Goal: Task Accomplishment & Management: Use online tool/utility

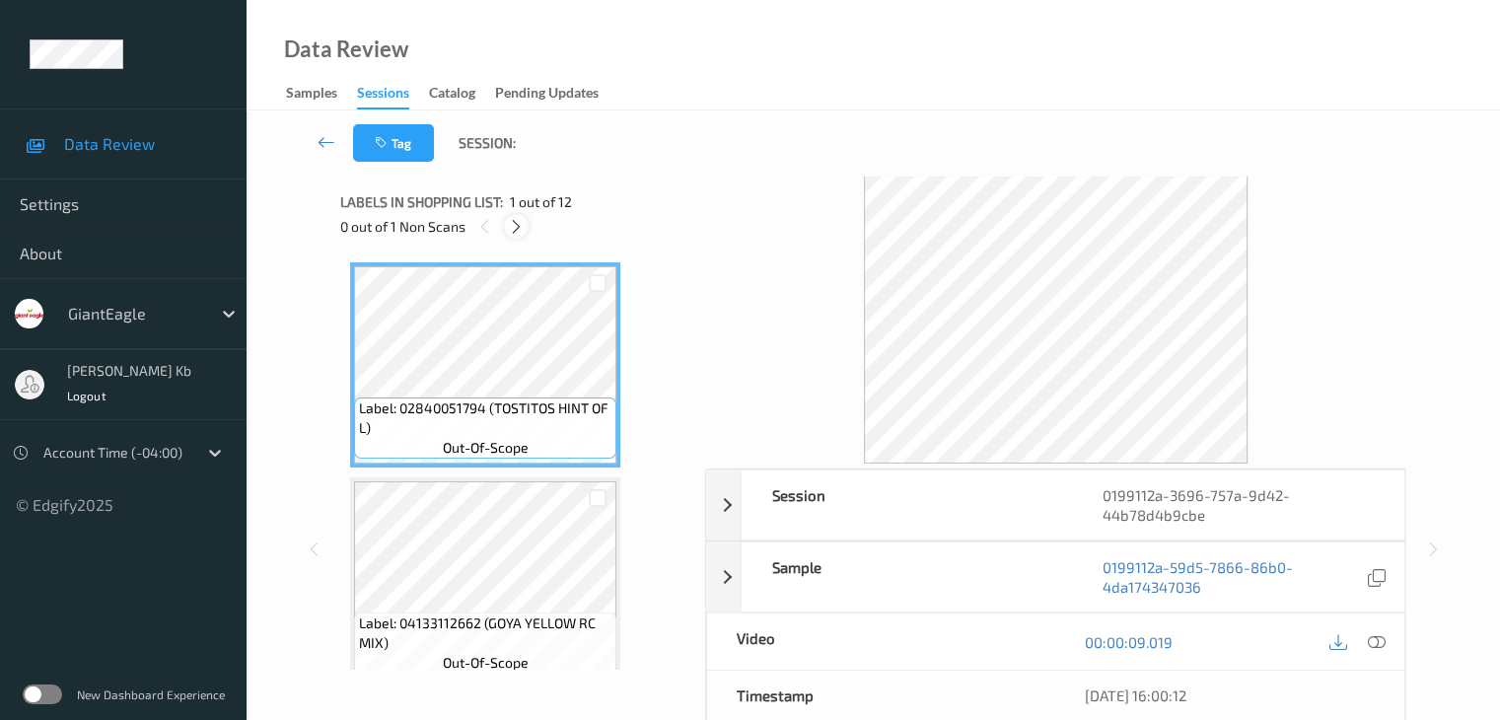
click at [524, 225] on icon at bounding box center [516, 227] width 17 height 18
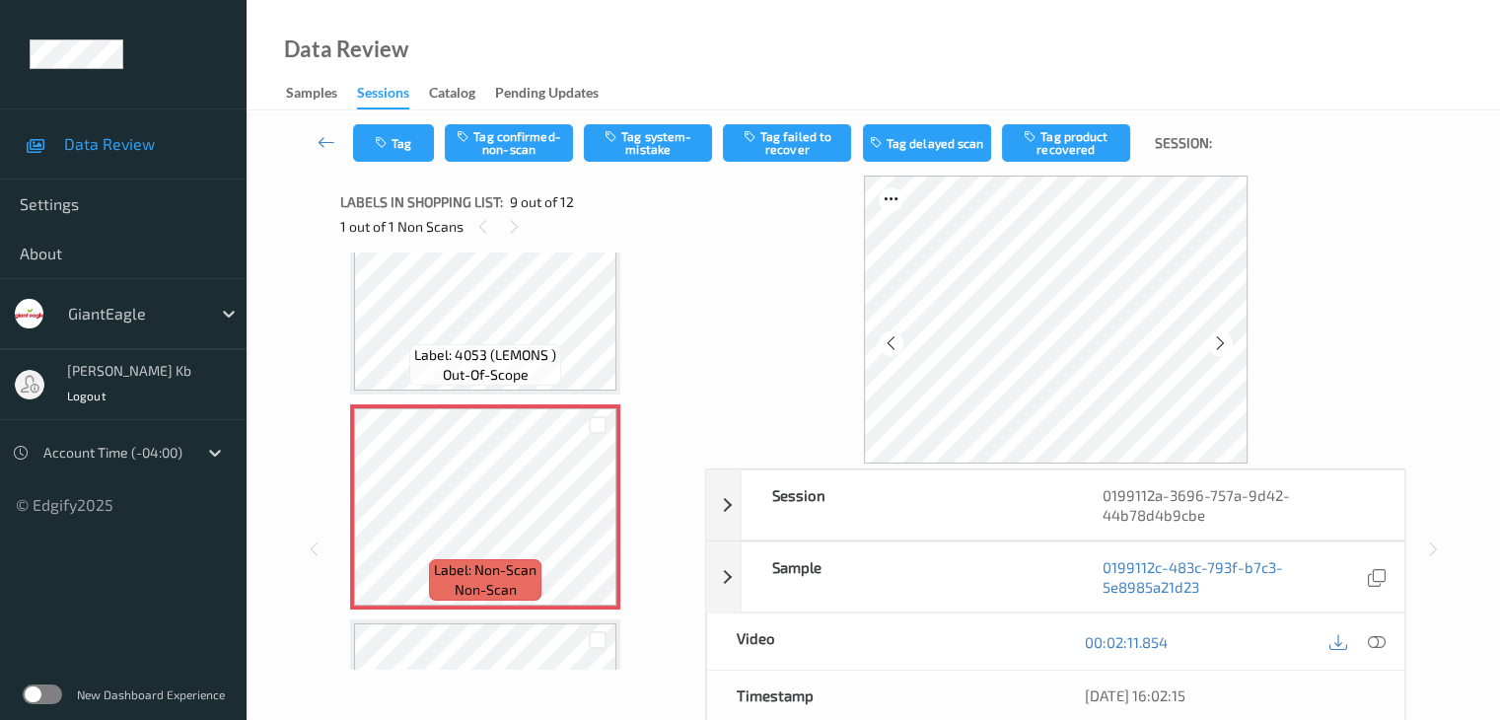
scroll to position [1613, 0]
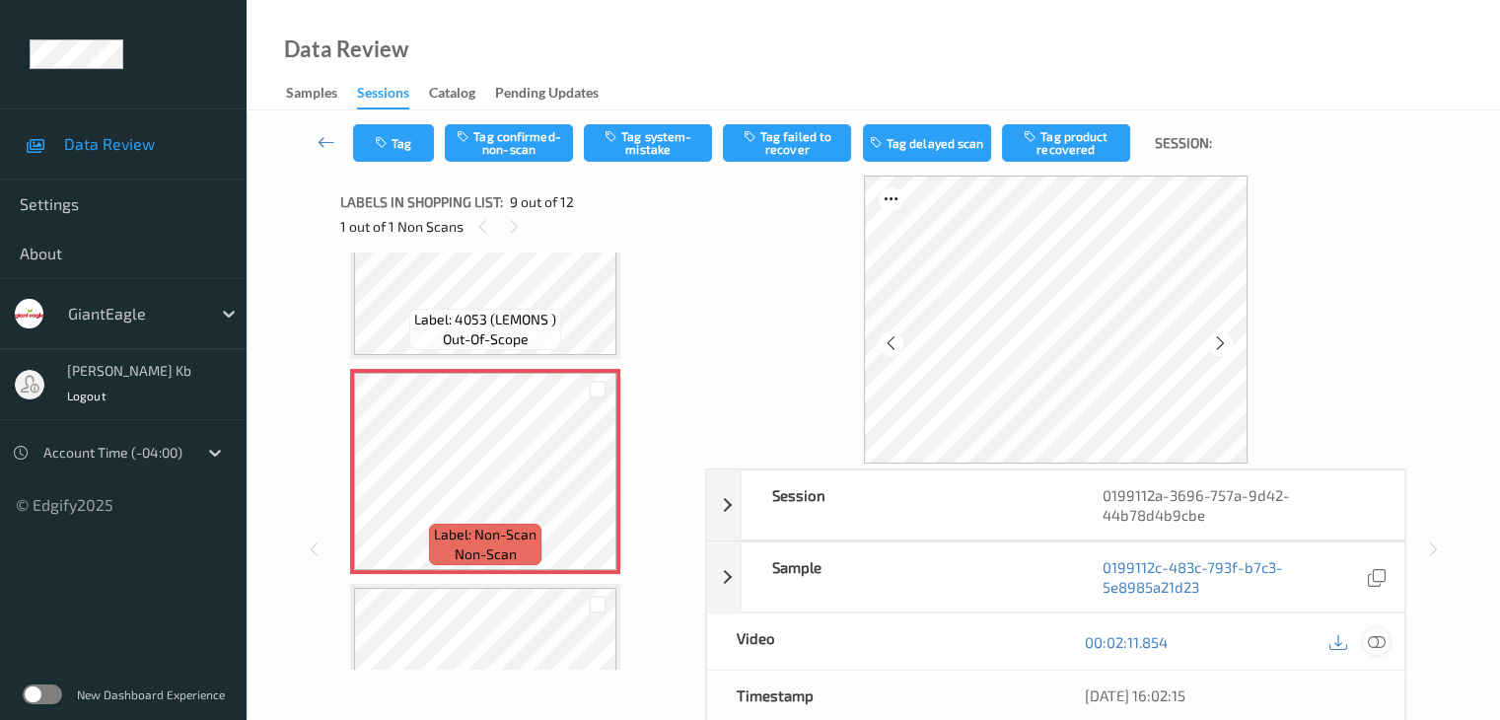
click at [1377, 645] on icon at bounding box center [1376, 642] width 18 height 18
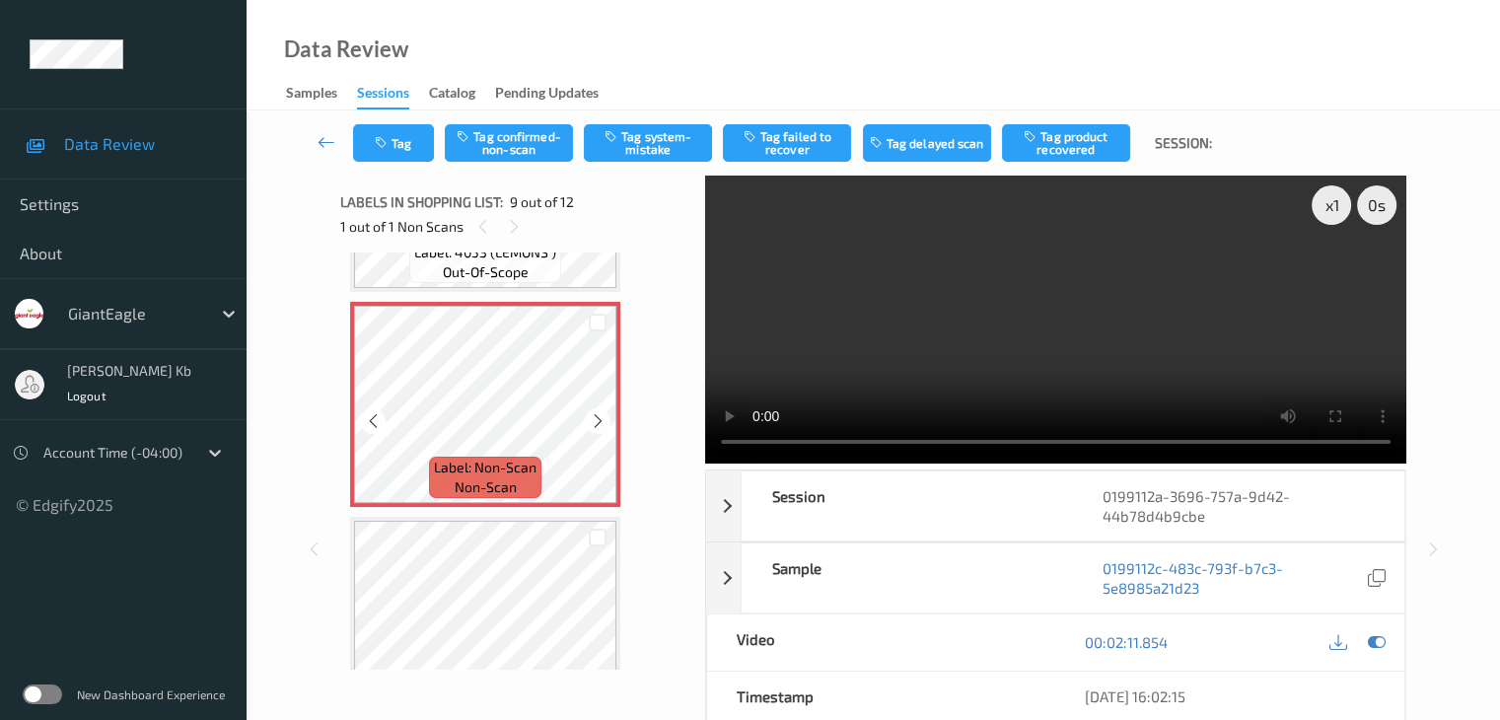
scroll to position [1680, 0]
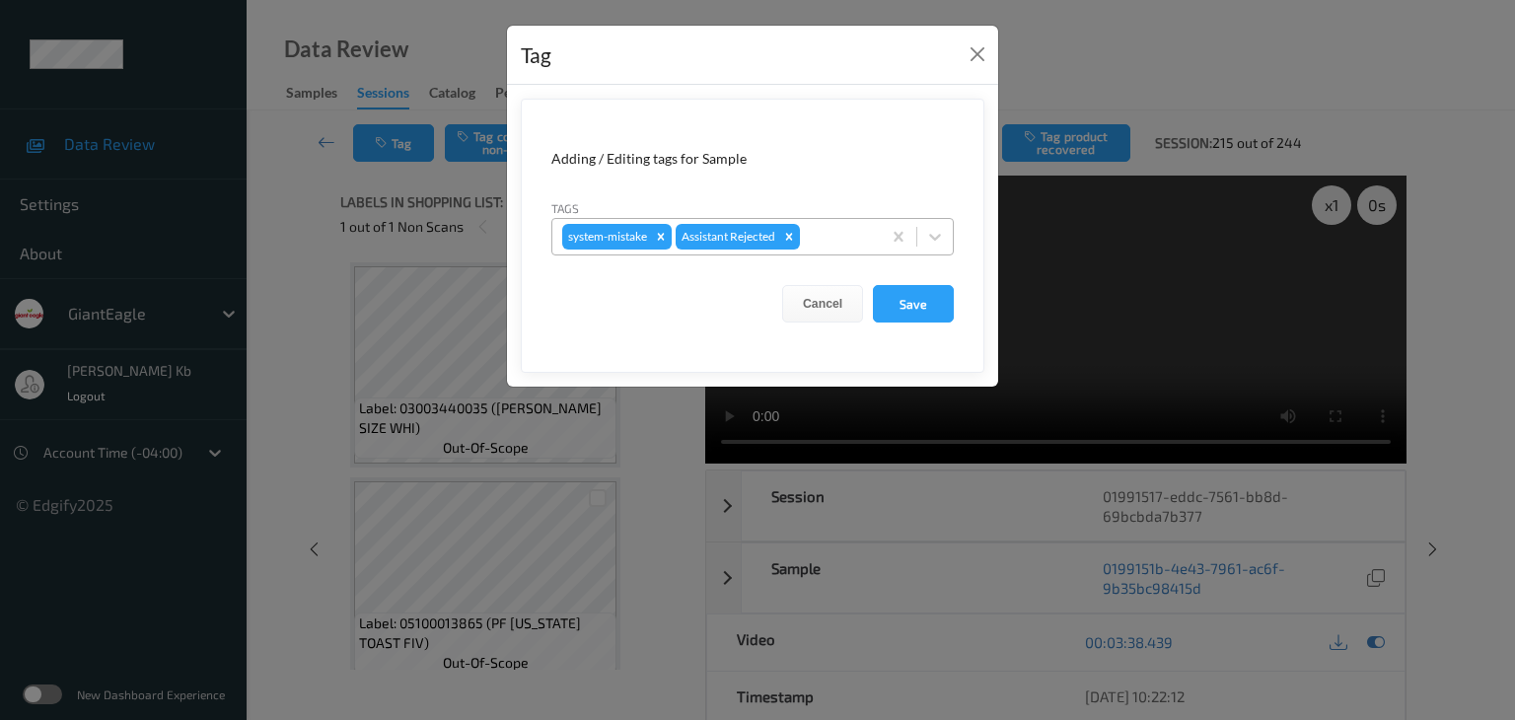
scroll to position [6460, 0]
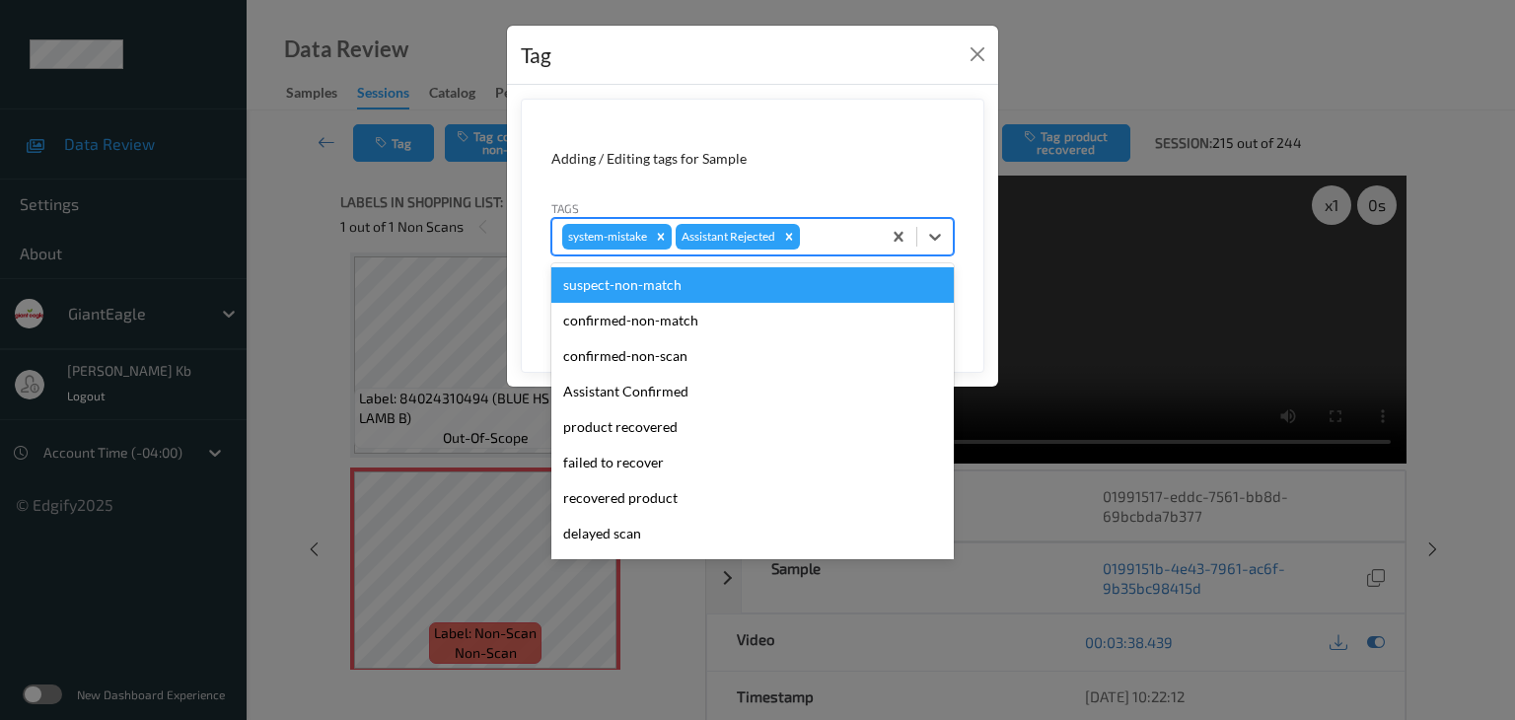
click at [832, 236] on div at bounding box center [837, 237] width 67 height 24
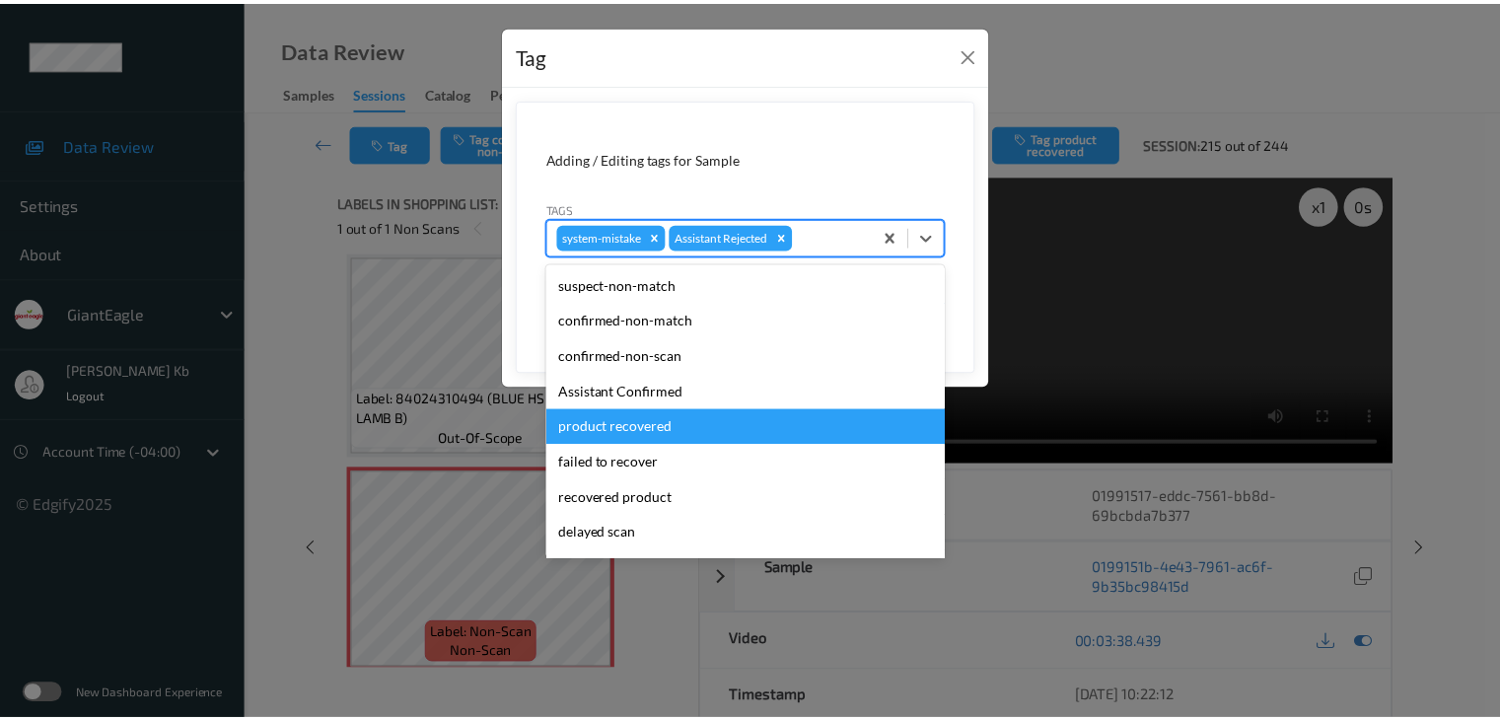
scroll to position [174, 0]
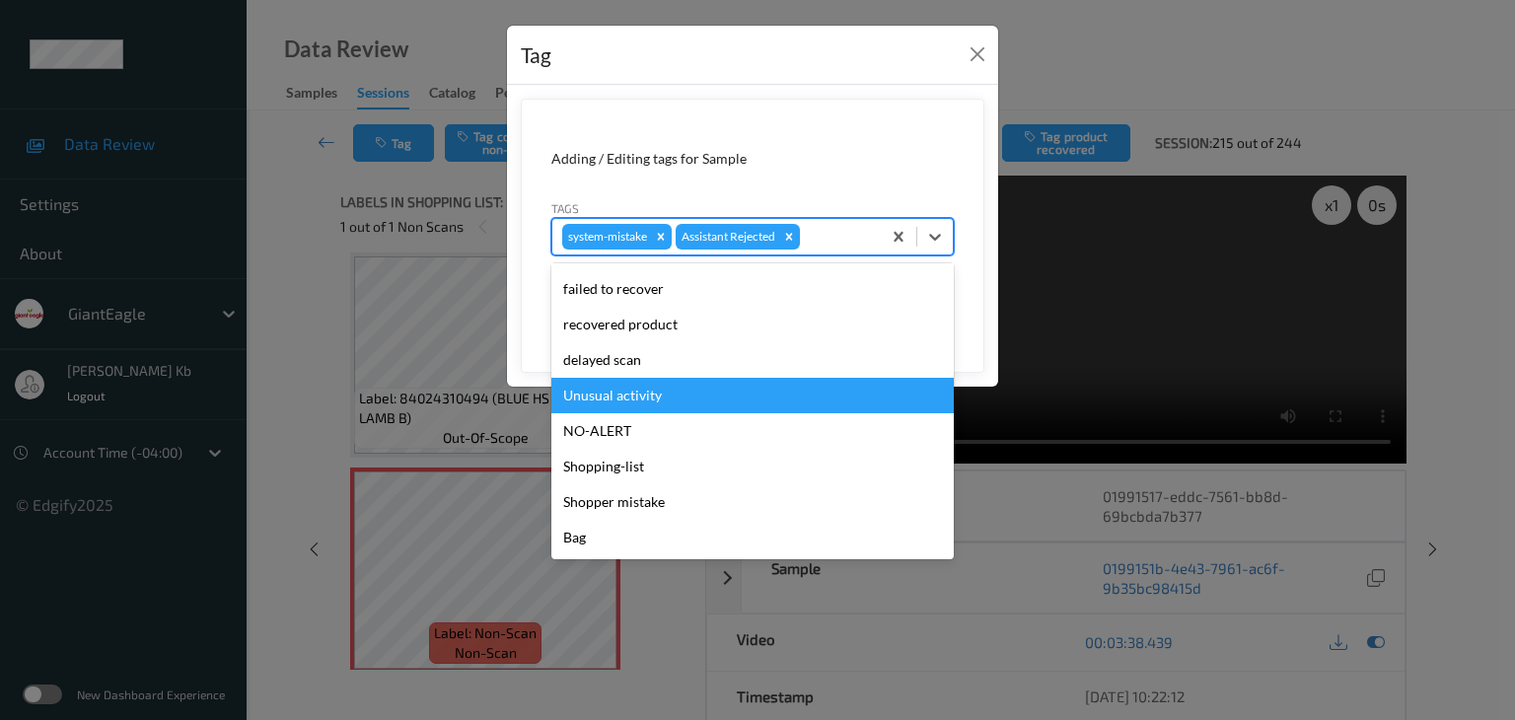
drag, startPoint x: 635, startPoint y: 397, endPoint x: 734, endPoint y: 376, distance: 101.0
click at [636, 397] on div "Unusual activity" at bounding box center [752, 396] width 402 height 36
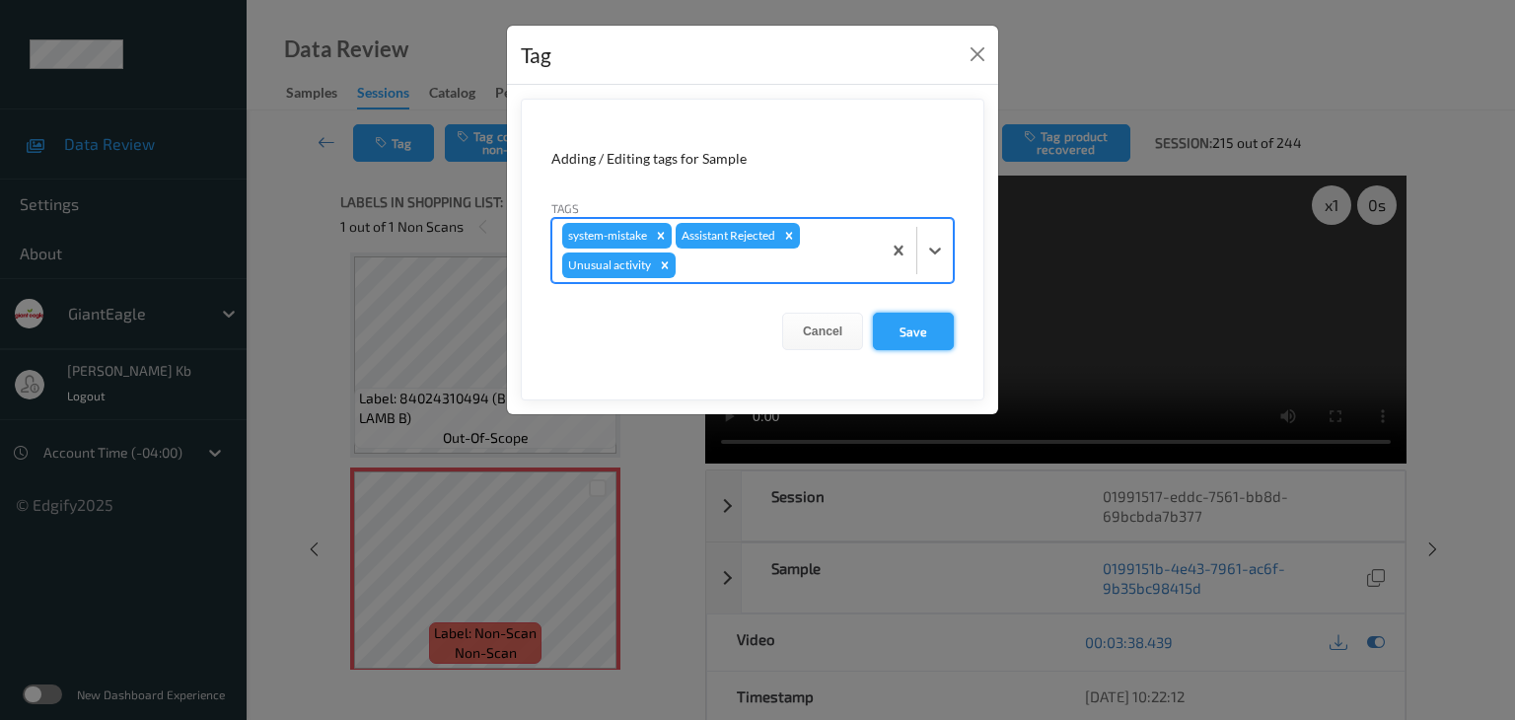
click at [908, 332] on button "Save" at bounding box center [913, 331] width 81 height 37
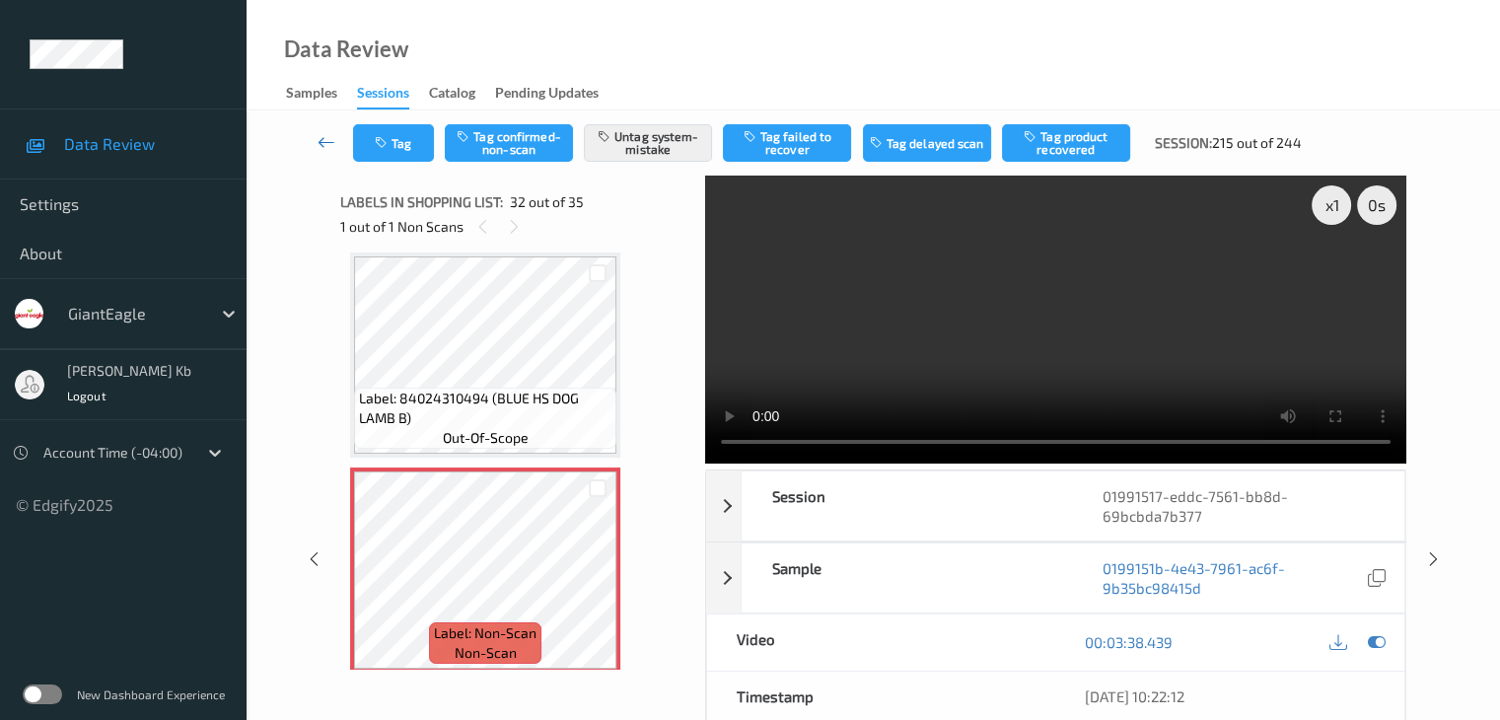
click at [323, 139] on icon at bounding box center [327, 142] width 18 height 20
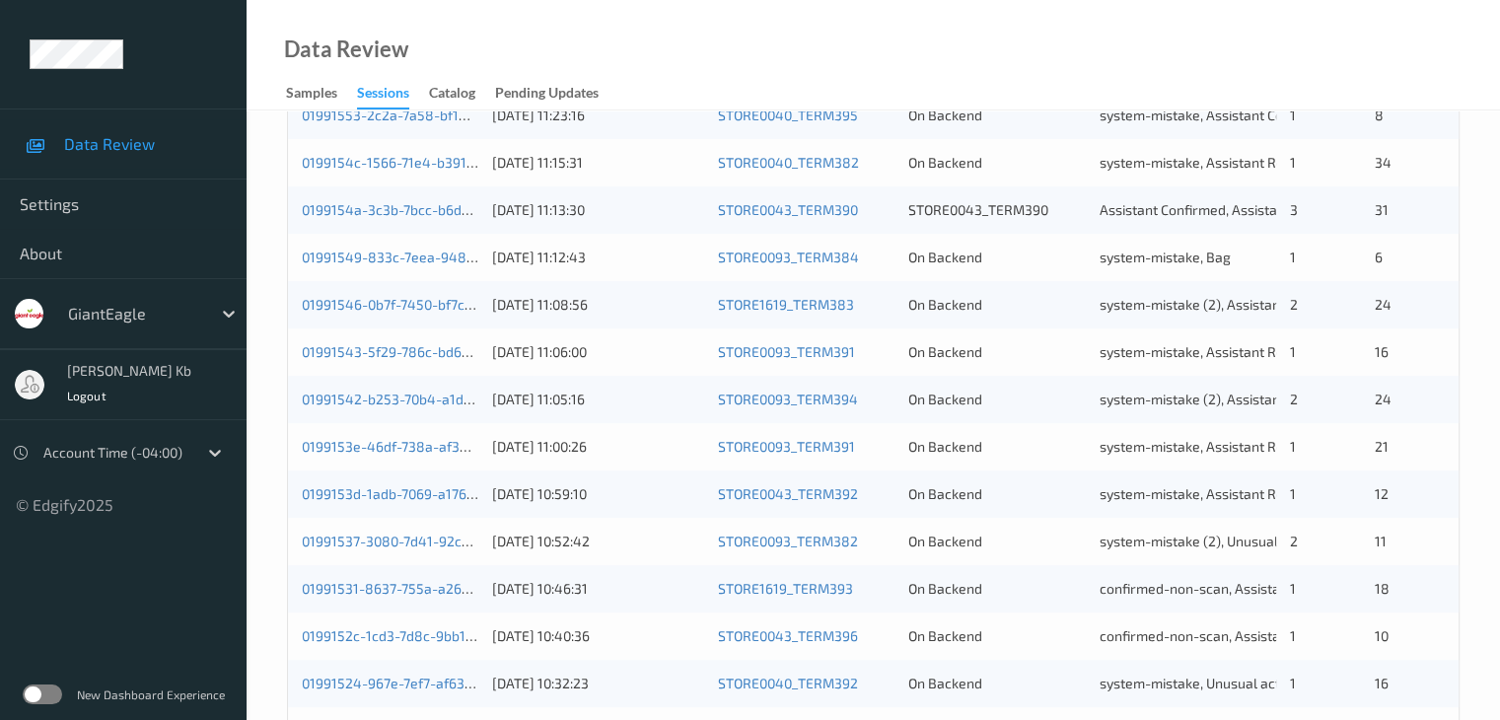
scroll to position [888, 0]
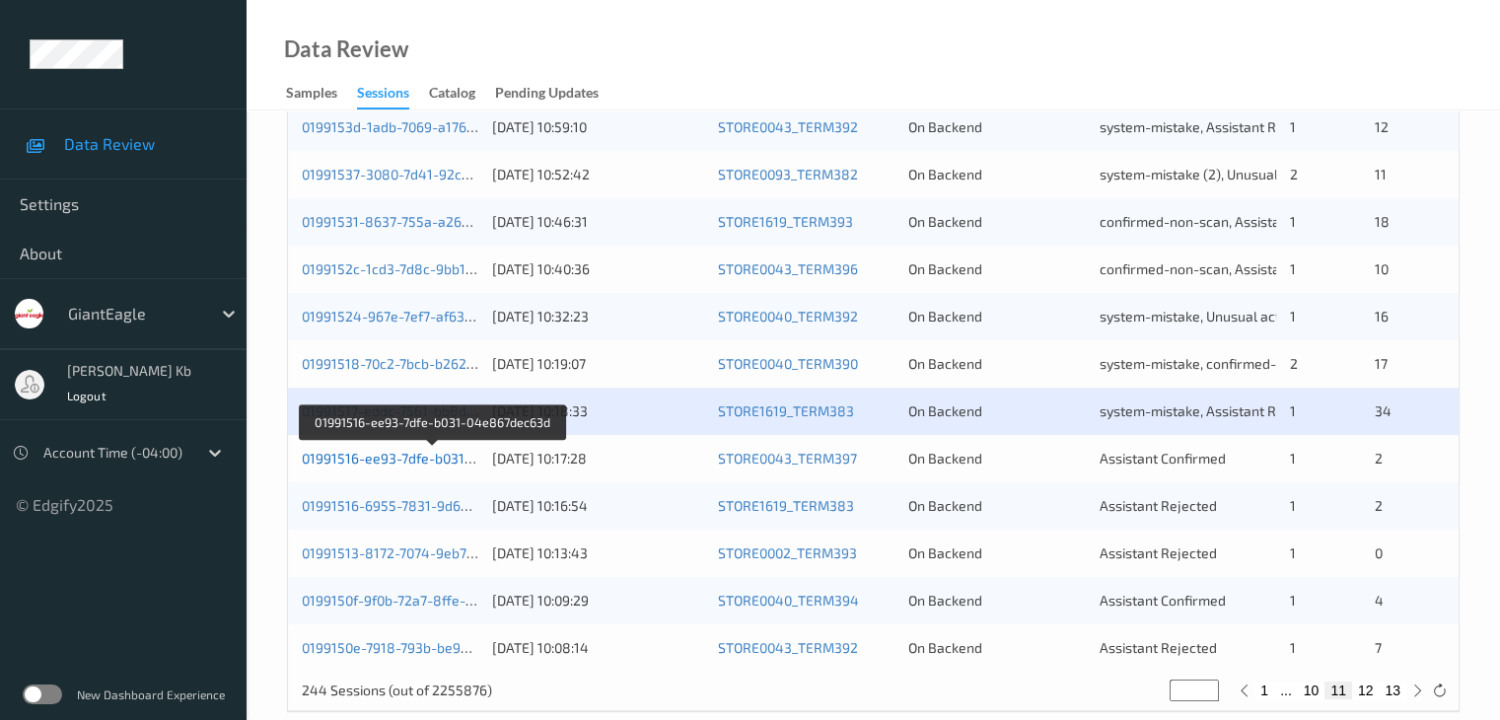
click at [428, 455] on link "01991516-ee93-7dfe-b031-04e867dec63d" at bounding box center [433, 458] width 263 height 17
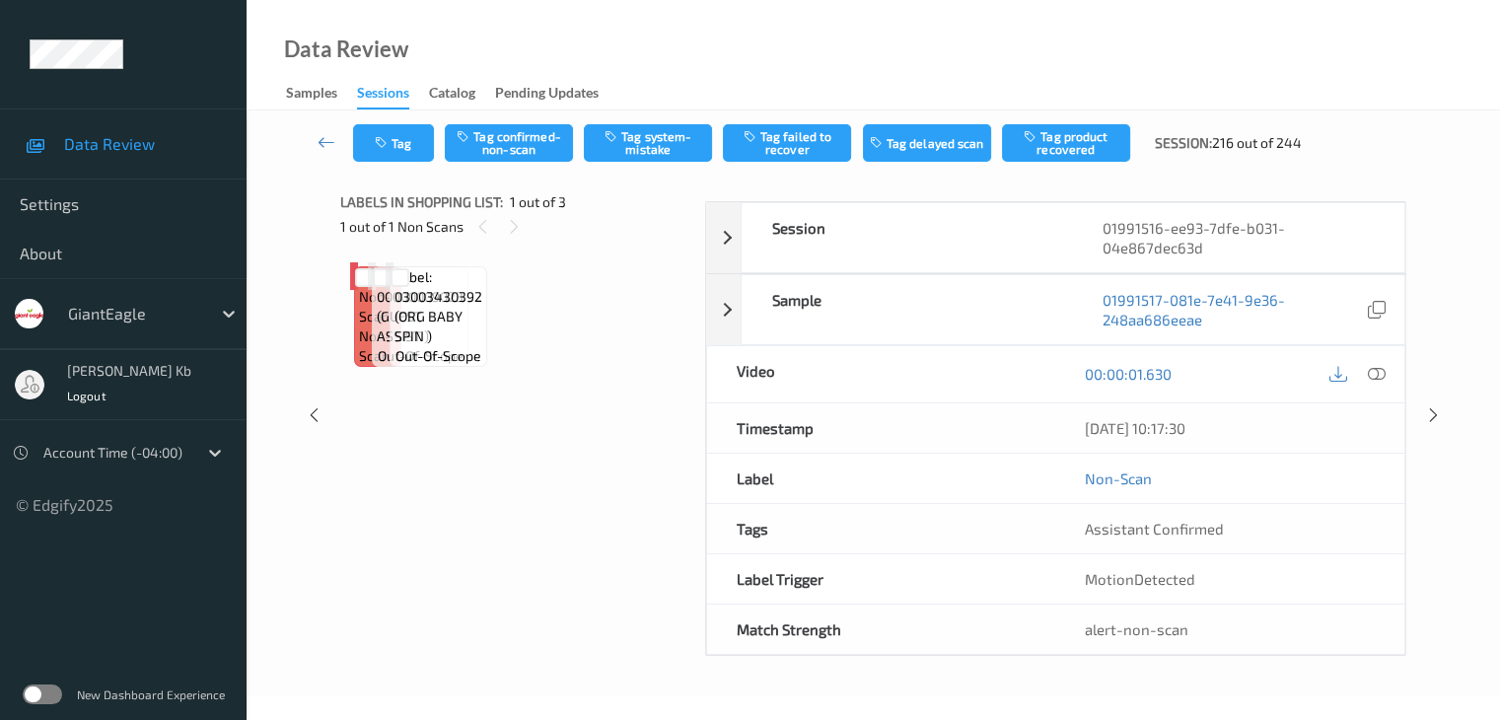
scroll to position [129, 0]
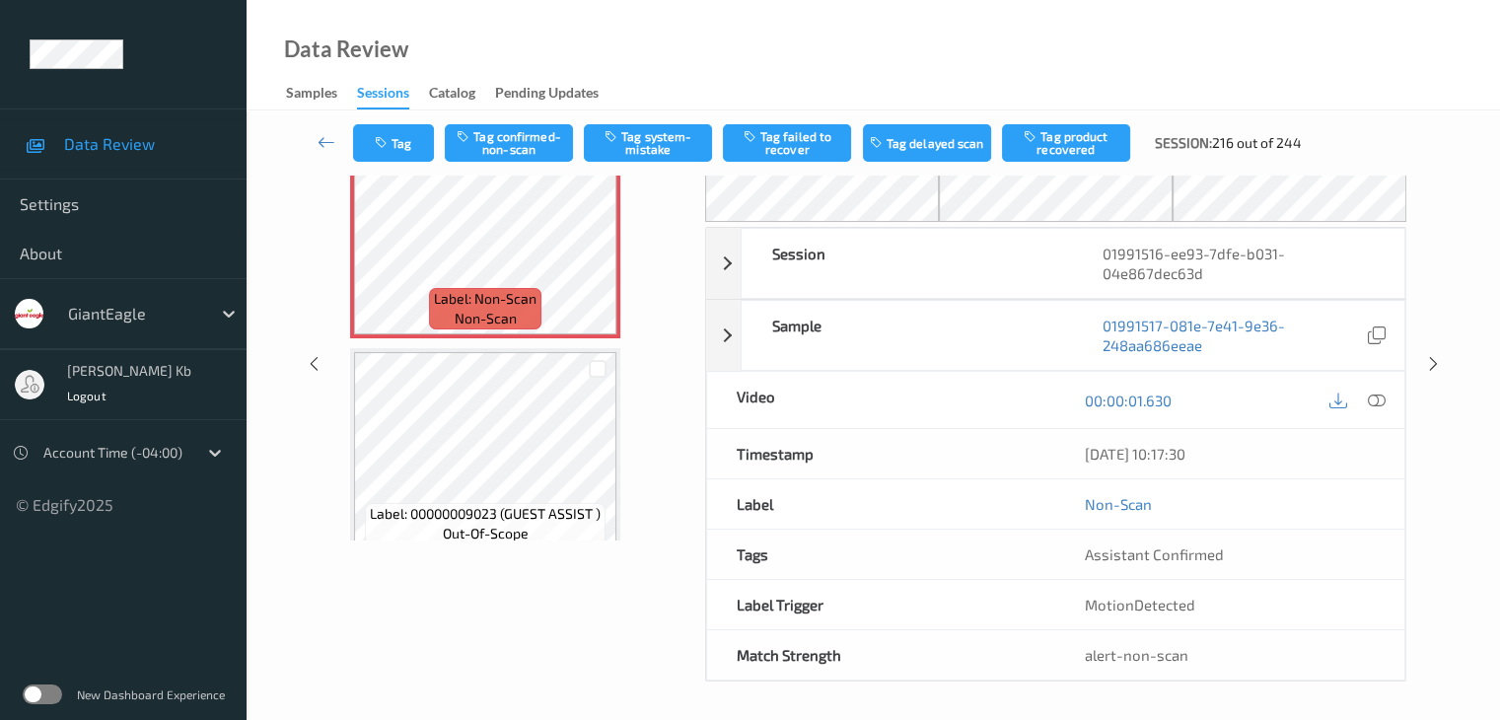
drag, startPoint x: 507, startPoint y: 1, endPoint x: 982, endPoint y: 24, distance: 475.9
click at [1050, 39] on div "Data Review Samples Sessions Catalog Pending Updates" at bounding box center [874, 55] width 1254 height 110
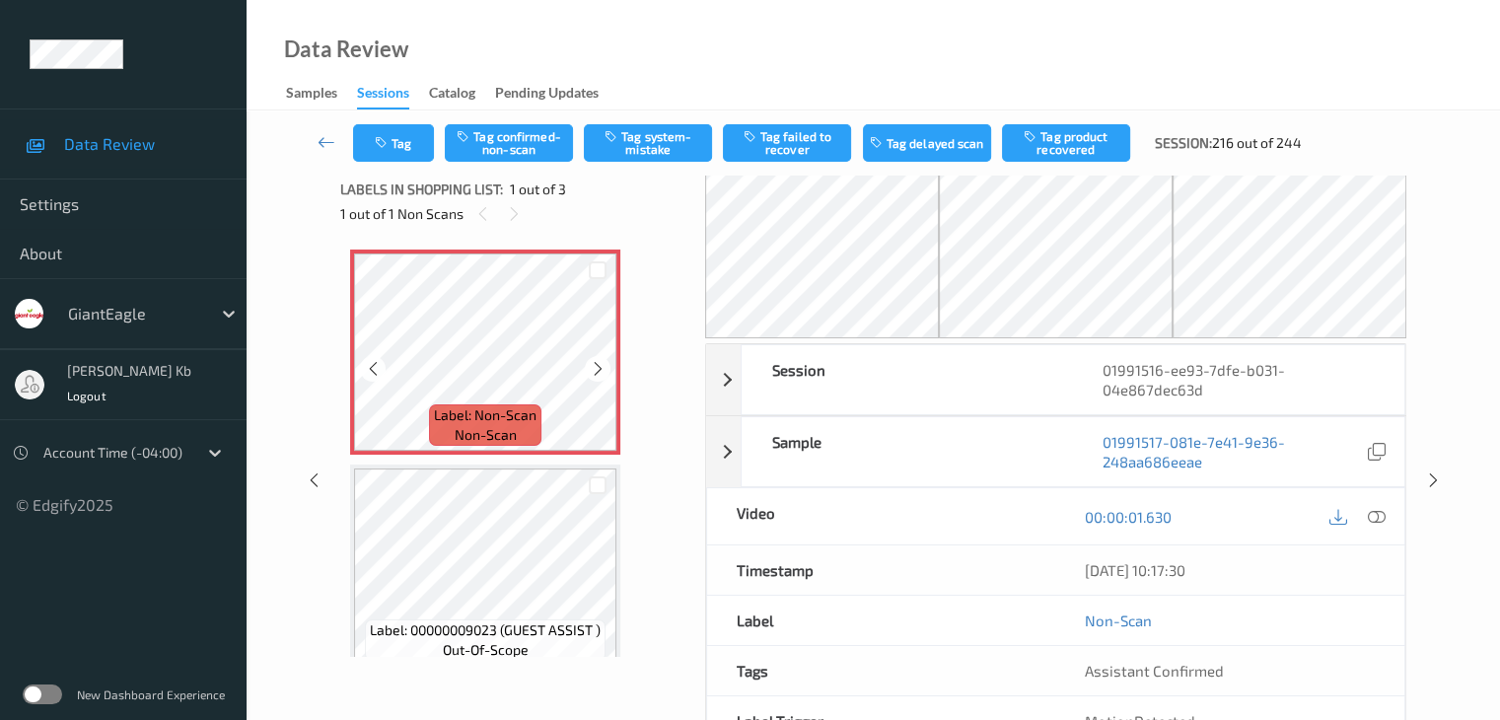
scroll to position [0, 0]
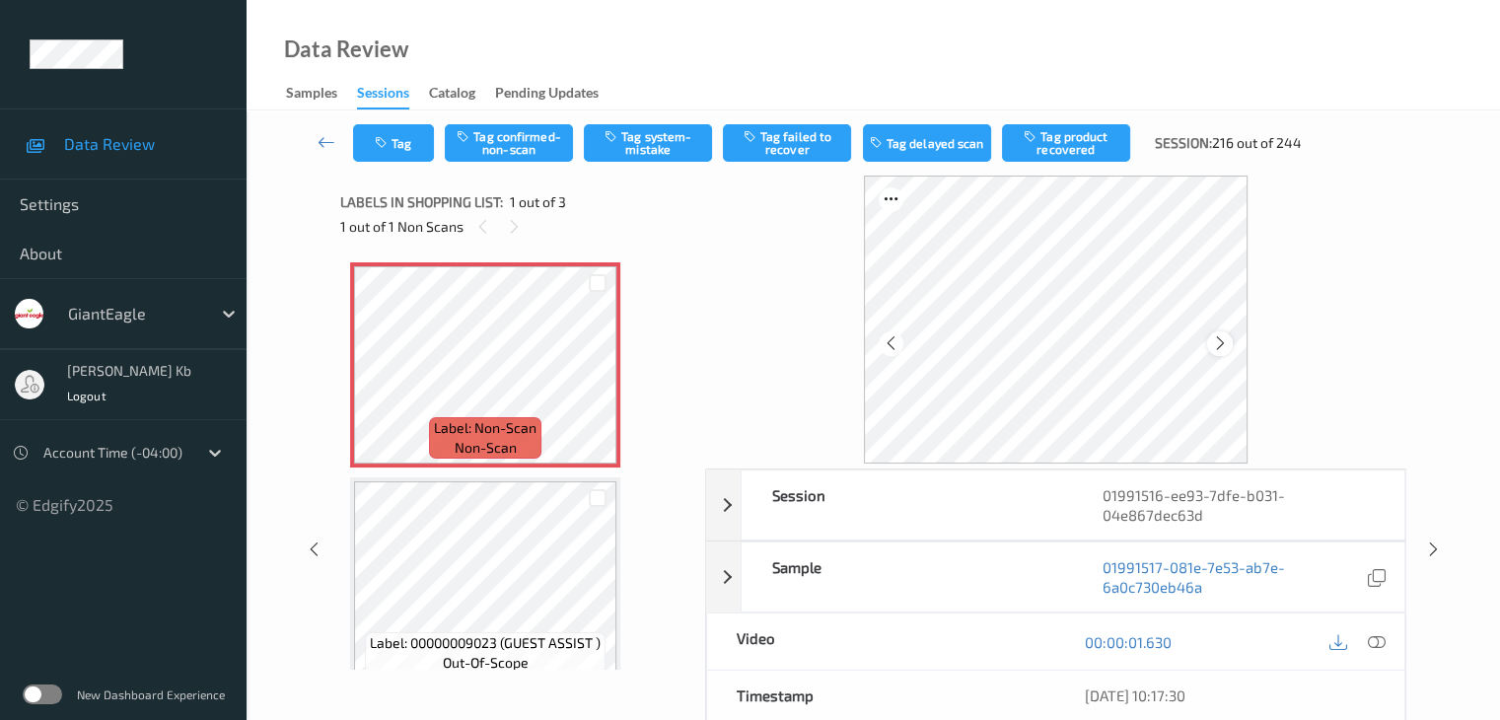
click at [1227, 341] on icon at bounding box center [1220, 343] width 17 height 18
click at [1382, 642] on icon at bounding box center [1376, 642] width 18 height 18
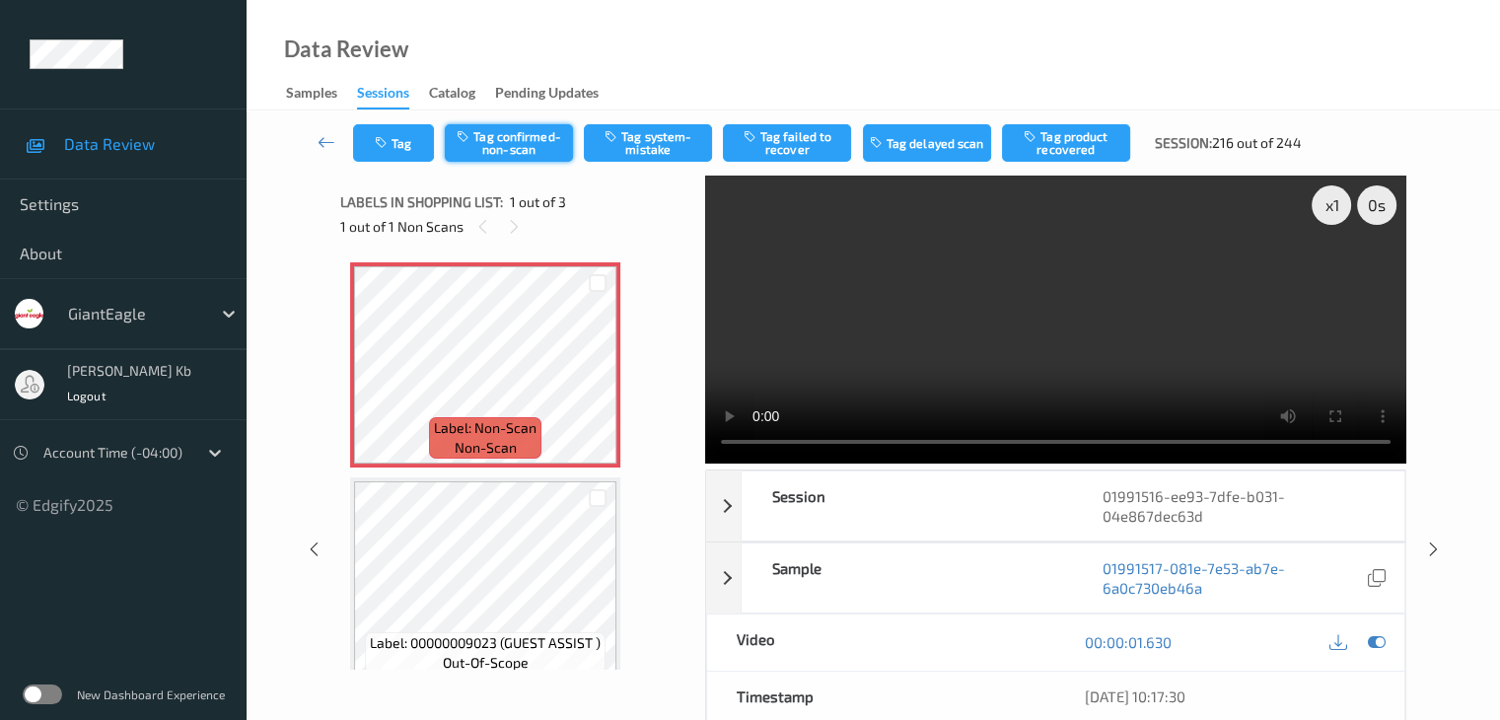
click at [517, 143] on button "Tag confirmed-non-scan" at bounding box center [509, 142] width 128 height 37
click at [1067, 141] on button "Tag product recovered" at bounding box center [1066, 142] width 128 height 37
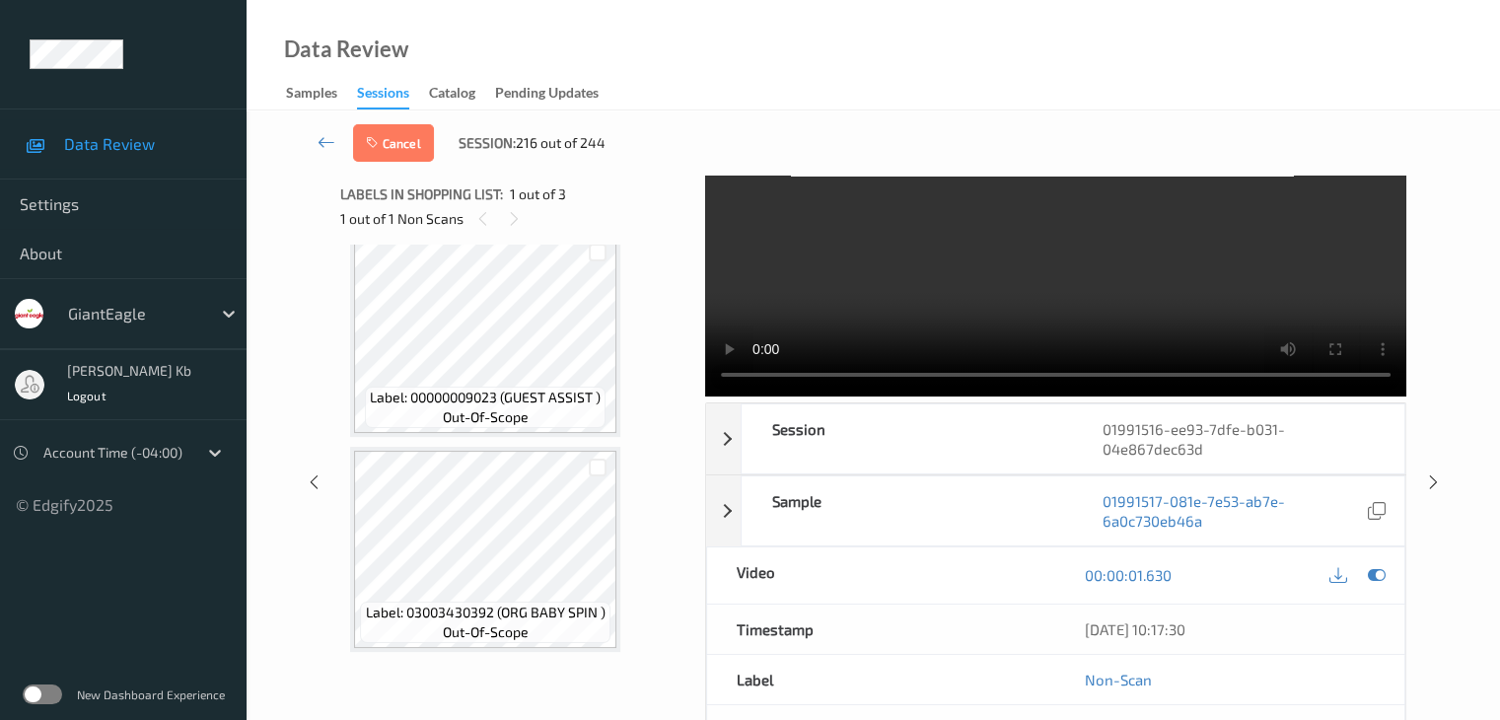
scroll to position [99, 0]
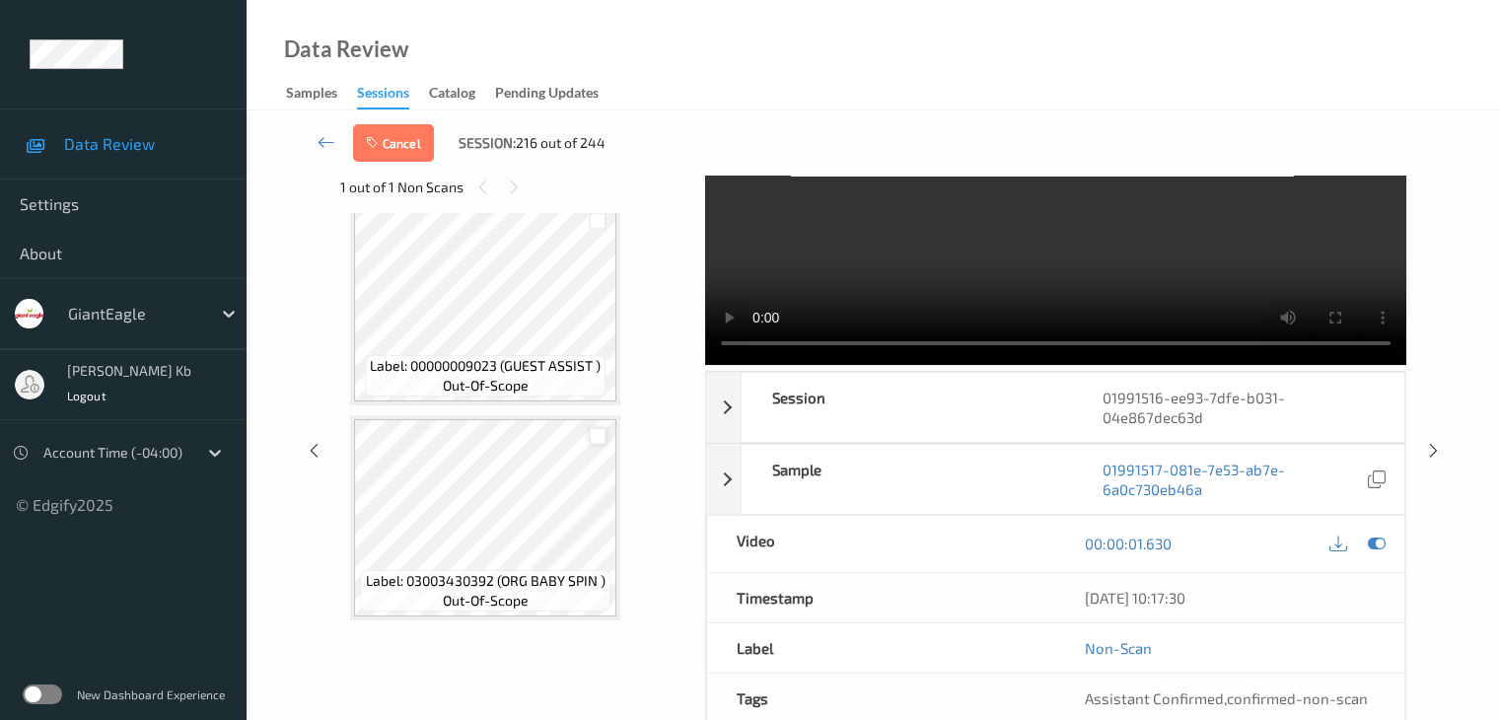
click at [596, 439] on div at bounding box center [598, 436] width 19 height 19
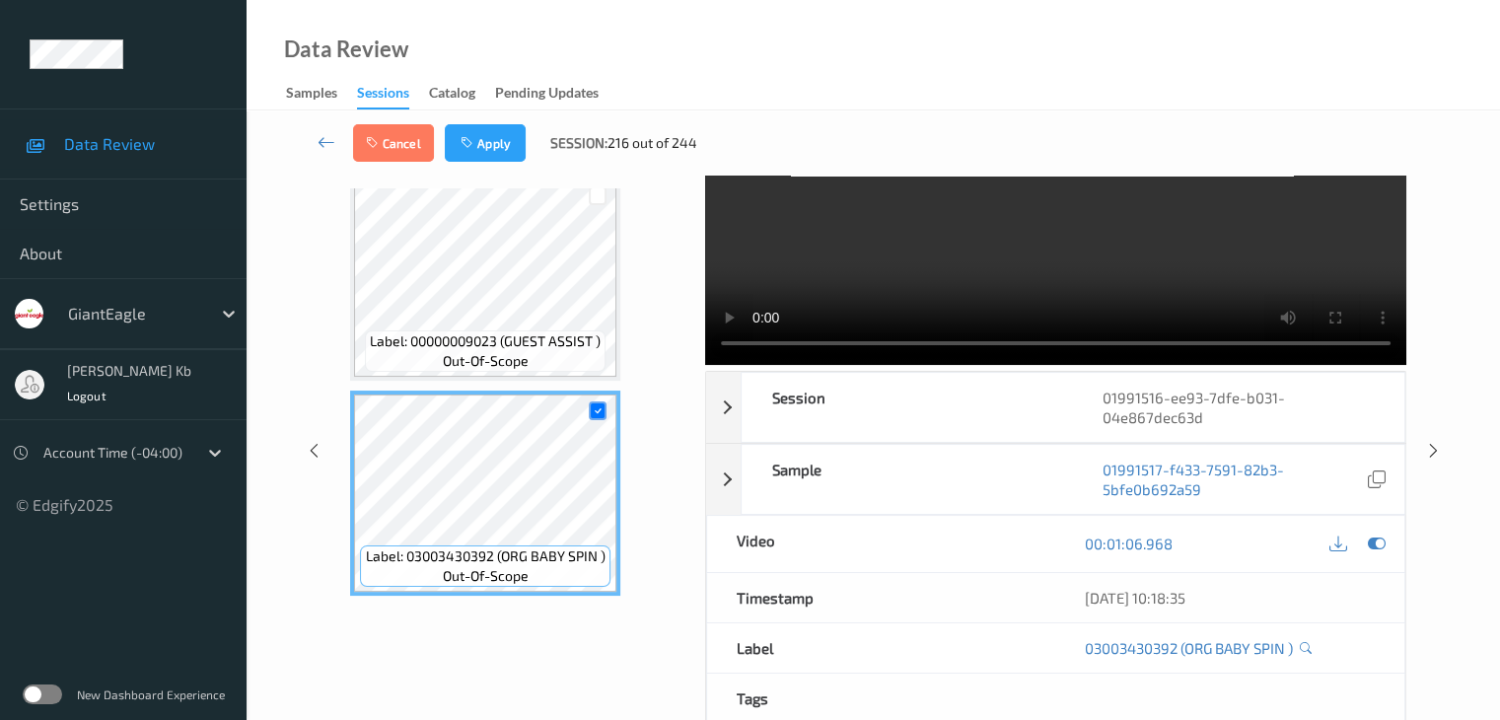
click at [502, 133] on button "Apply" at bounding box center [485, 142] width 81 height 37
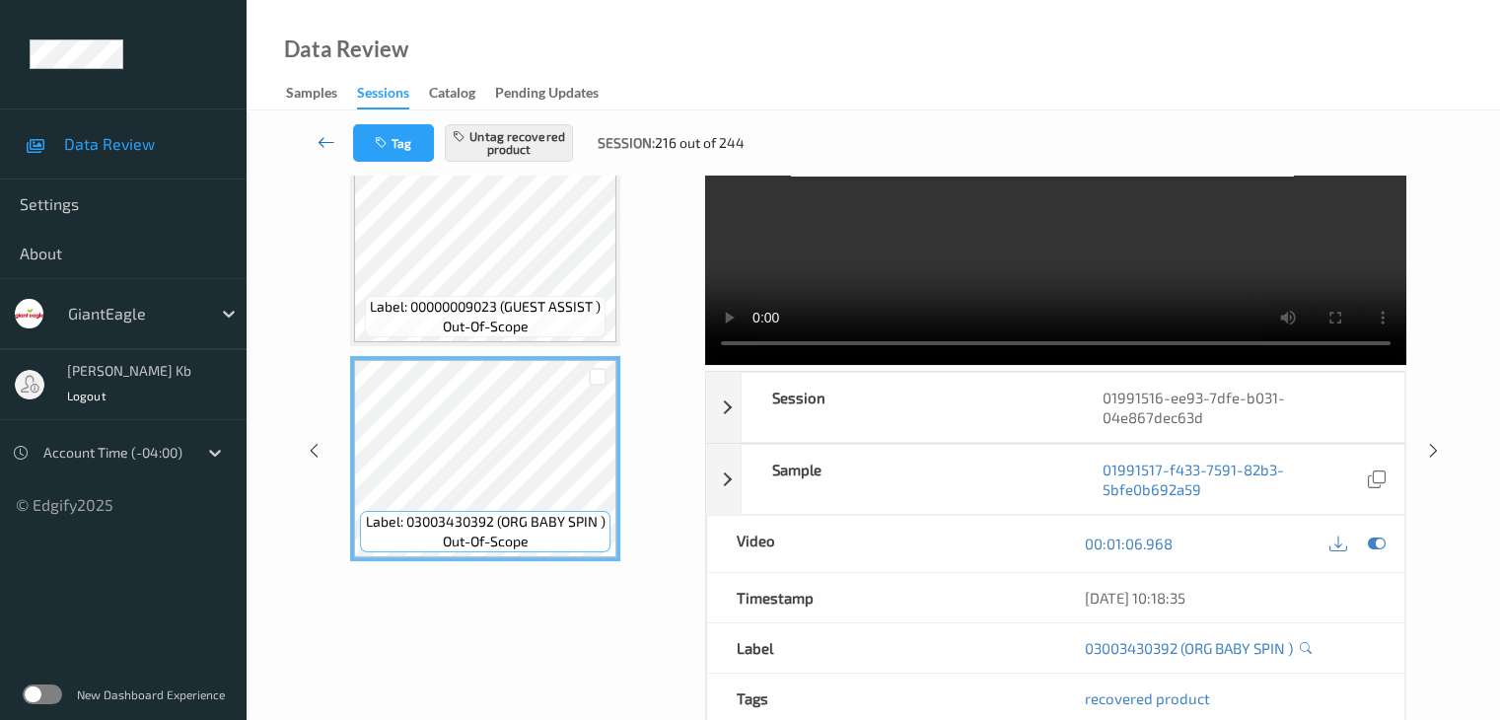
click at [320, 139] on icon at bounding box center [327, 142] width 18 height 20
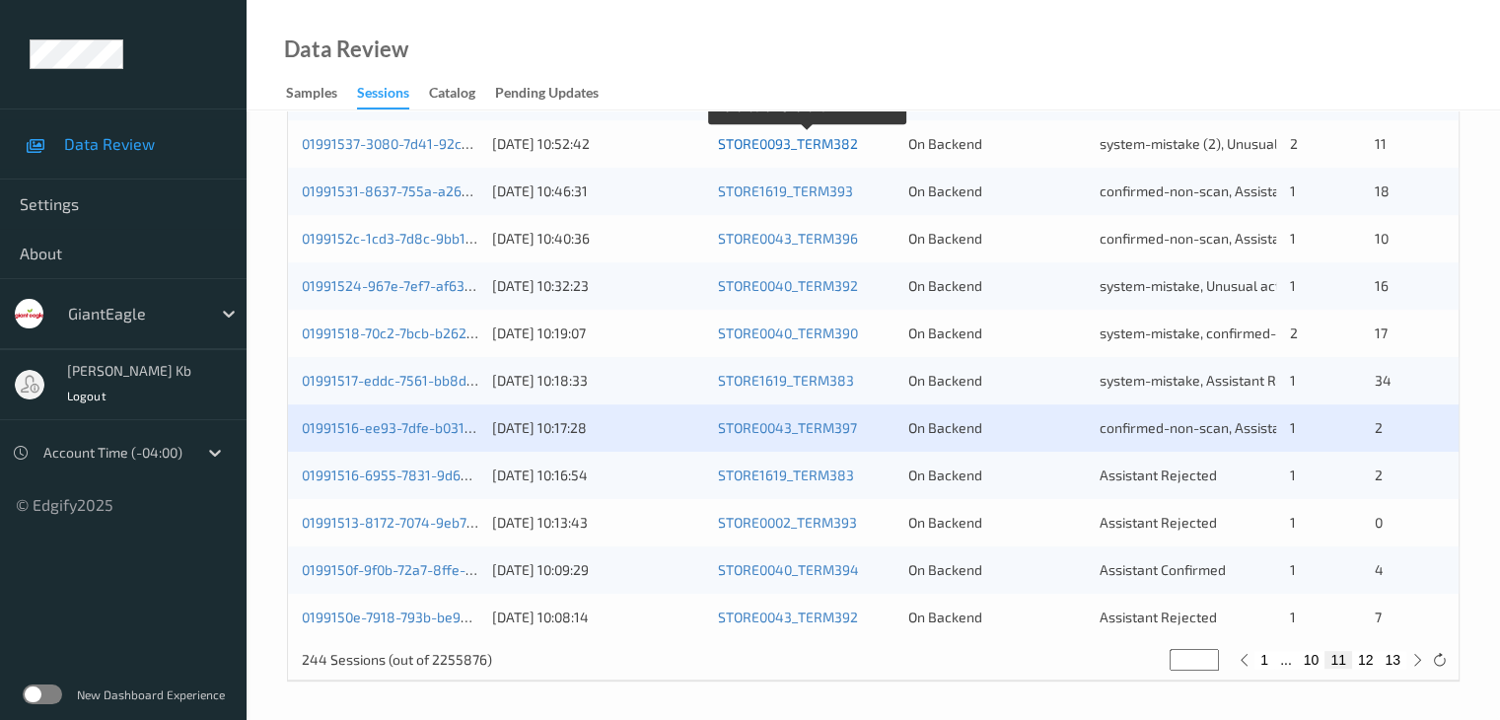
scroll to position [919, 0]
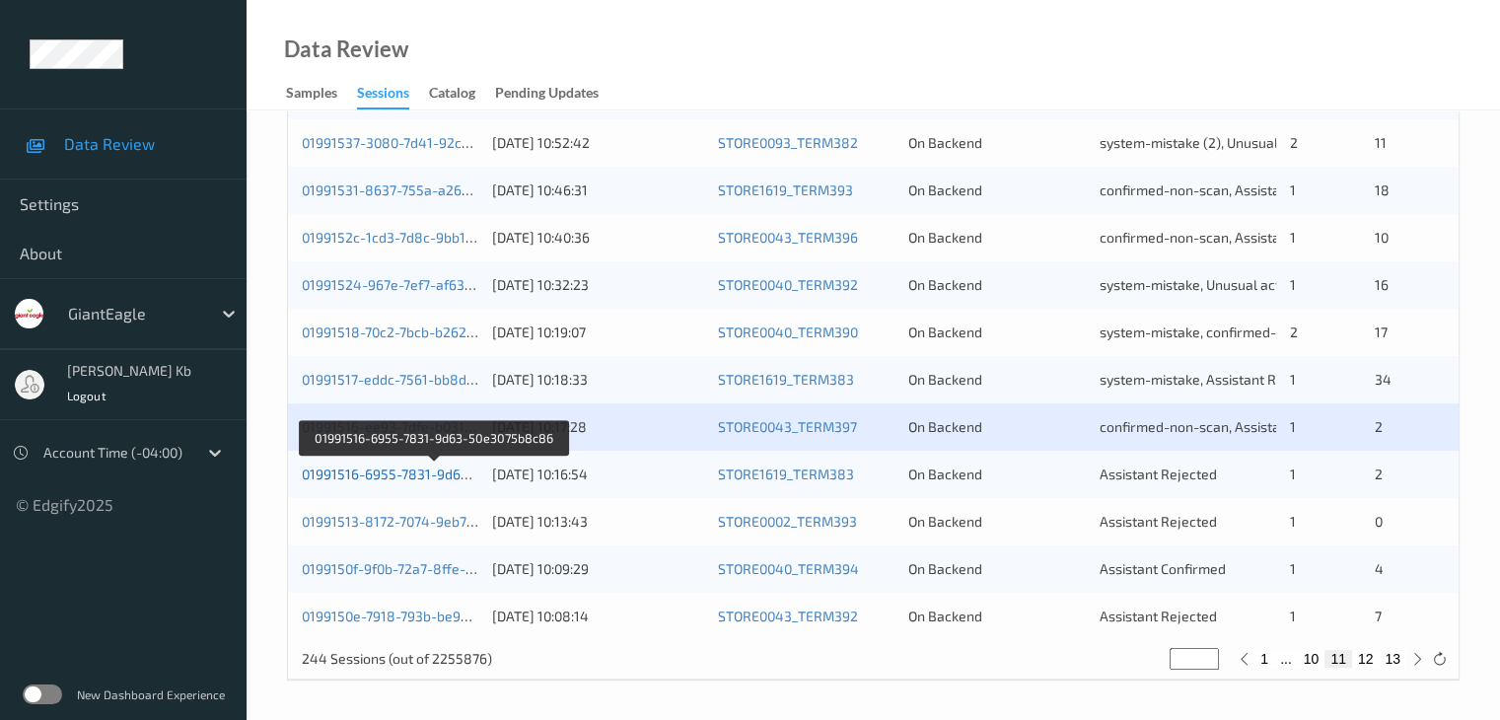
click at [426, 476] on link "01991516-6955-7831-9d63-50e3075b8c86" at bounding box center [435, 474] width 267 height 17
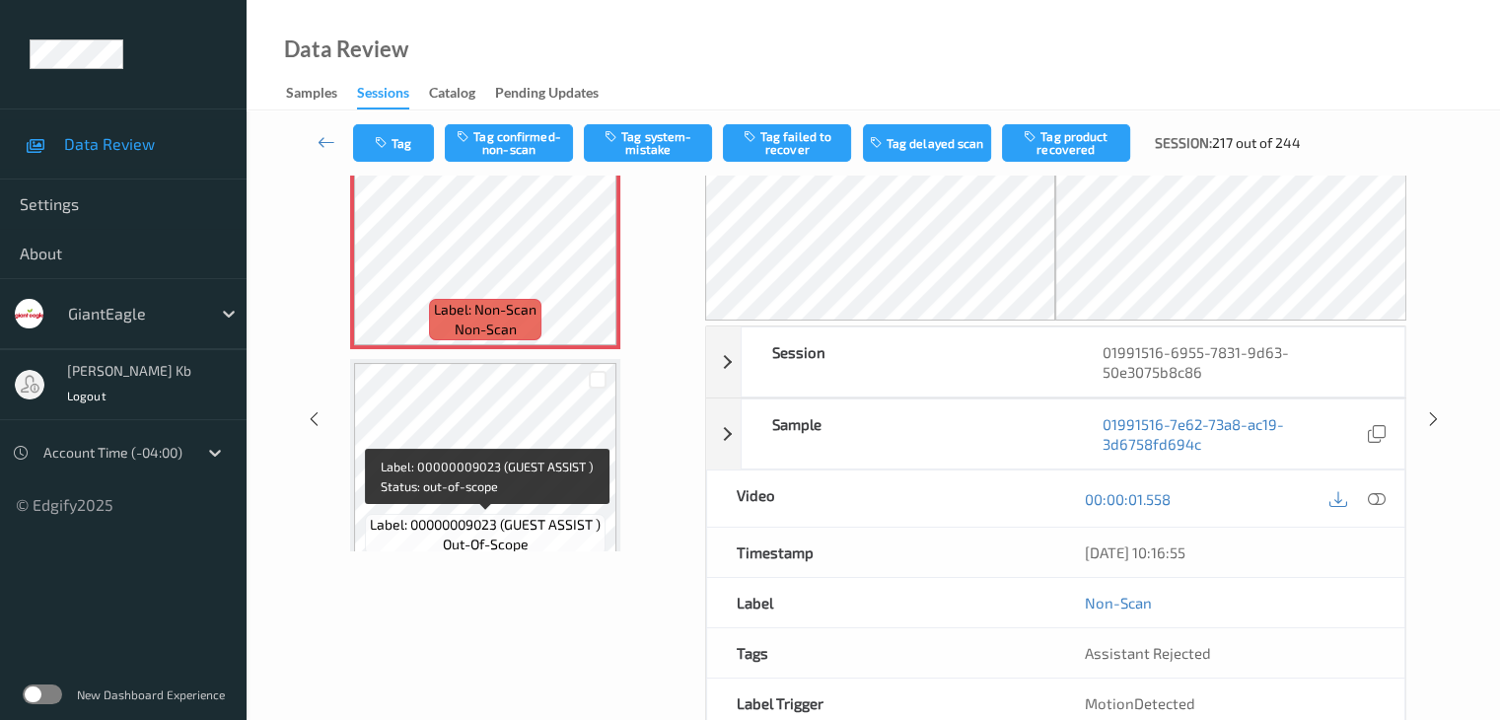
scroll to position [20, 0]
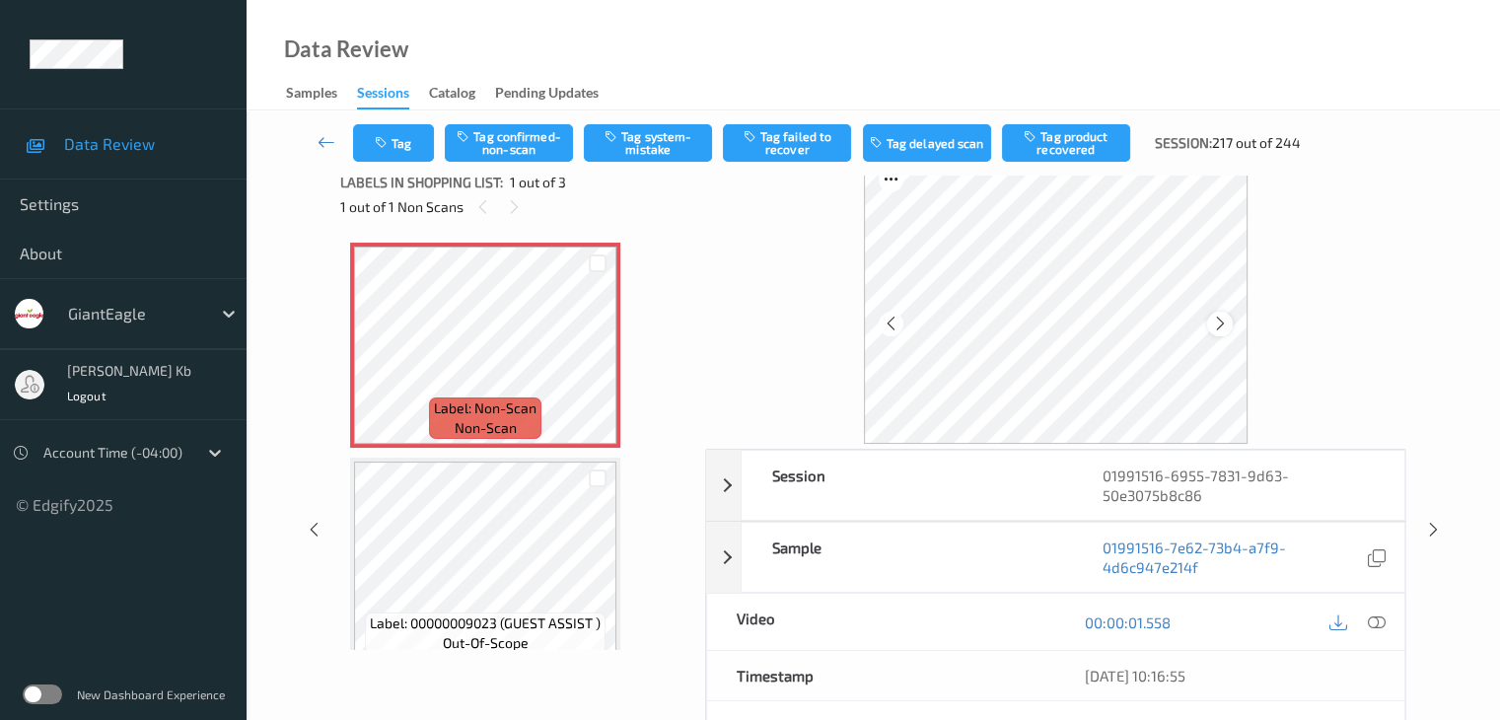
click at [1229, 330] on div at bounding box center [1219, 324] width 25 height 25
click at [1381, 622] on icon at bounding box center [1376, 622] width 18 height 18
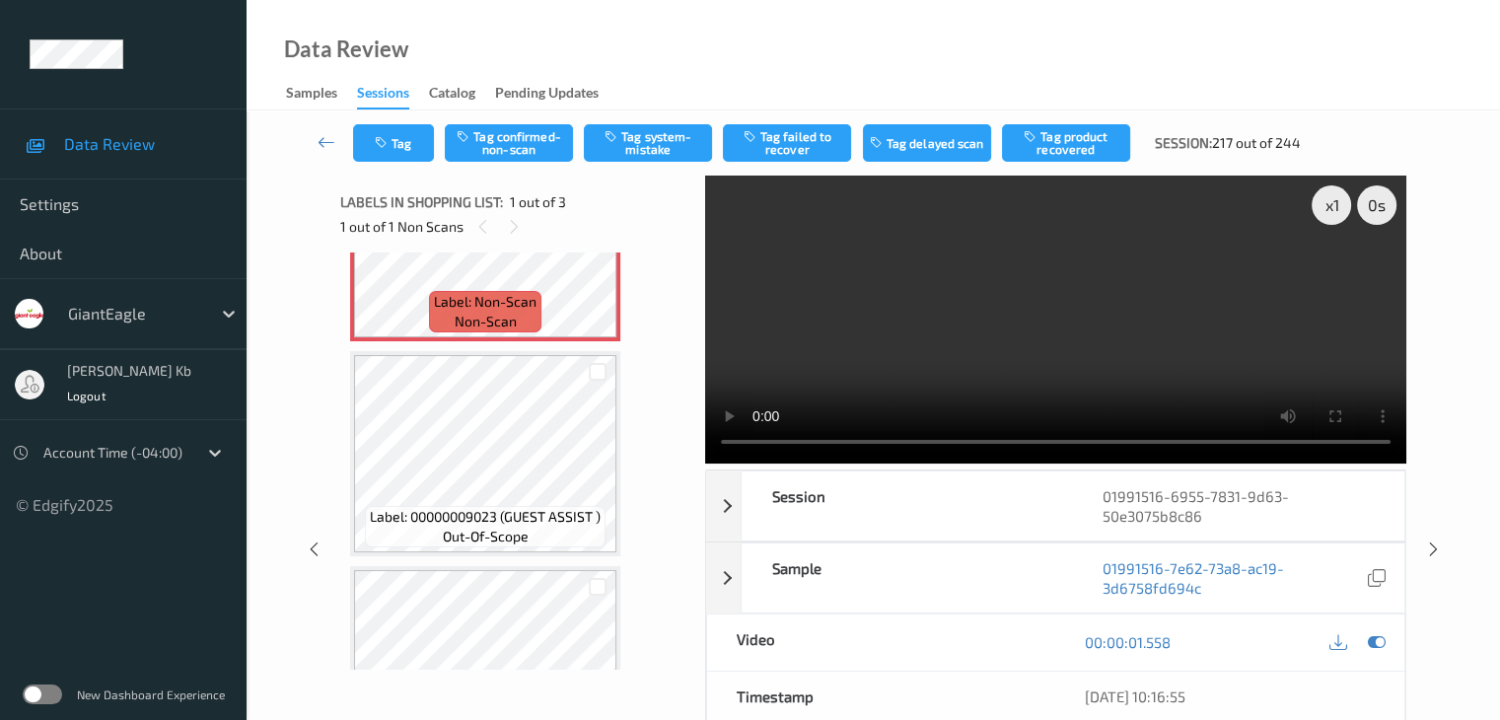
scroll to position [40, 0]
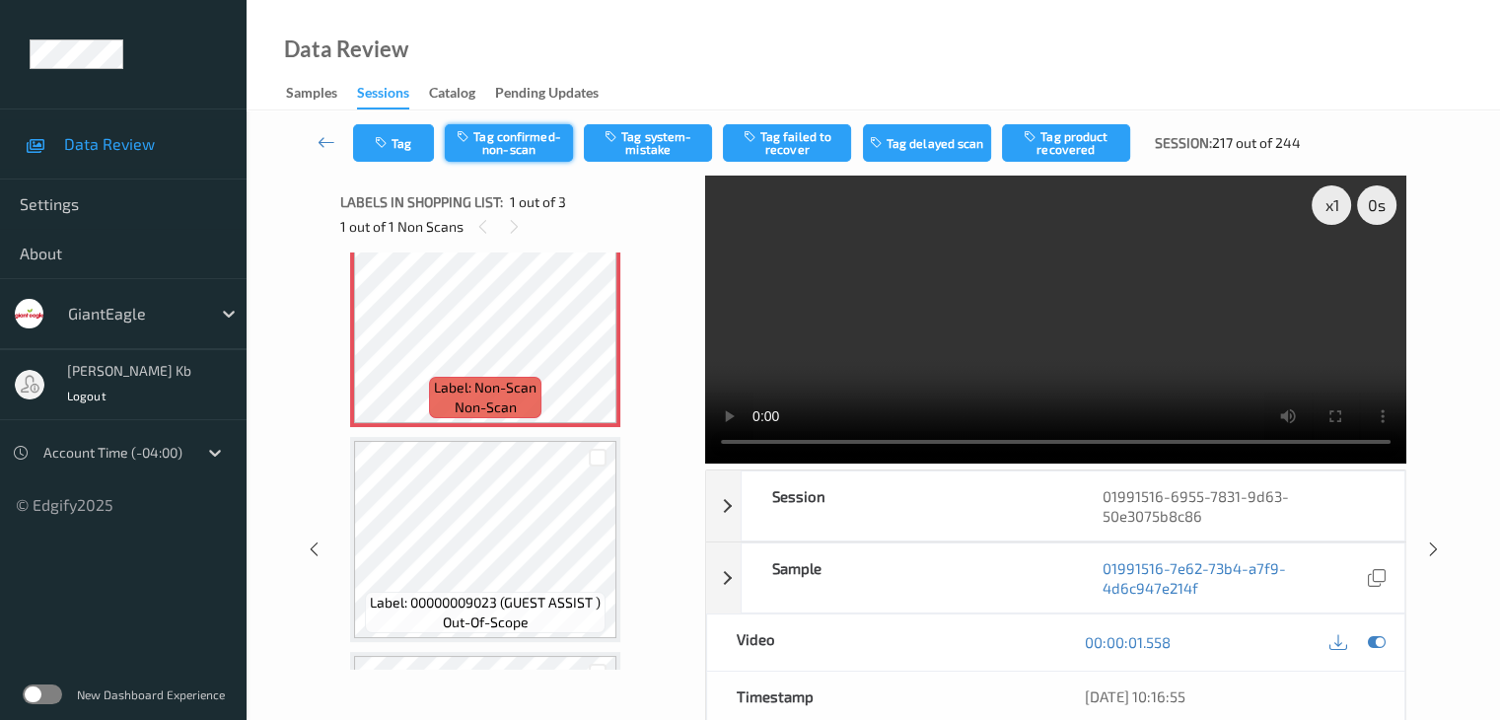
click at [522, 142] on button "Tag confirmed-non-scan" at bounding box center [509, 142] width 128 height 37
click at [1062, 146] on button "Tag product recovered" at bounding box center [1066, 142] width 128 height 37
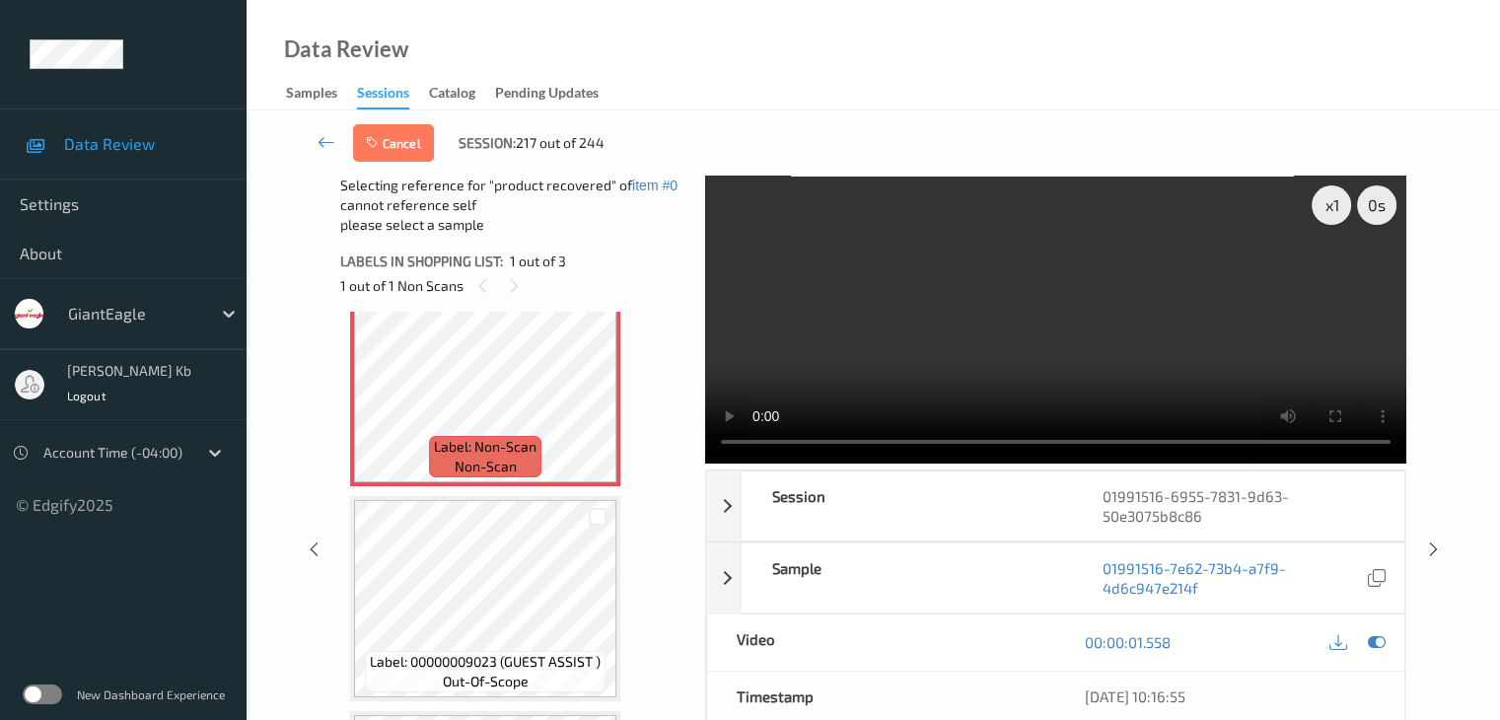
scroll to position [238, 0]
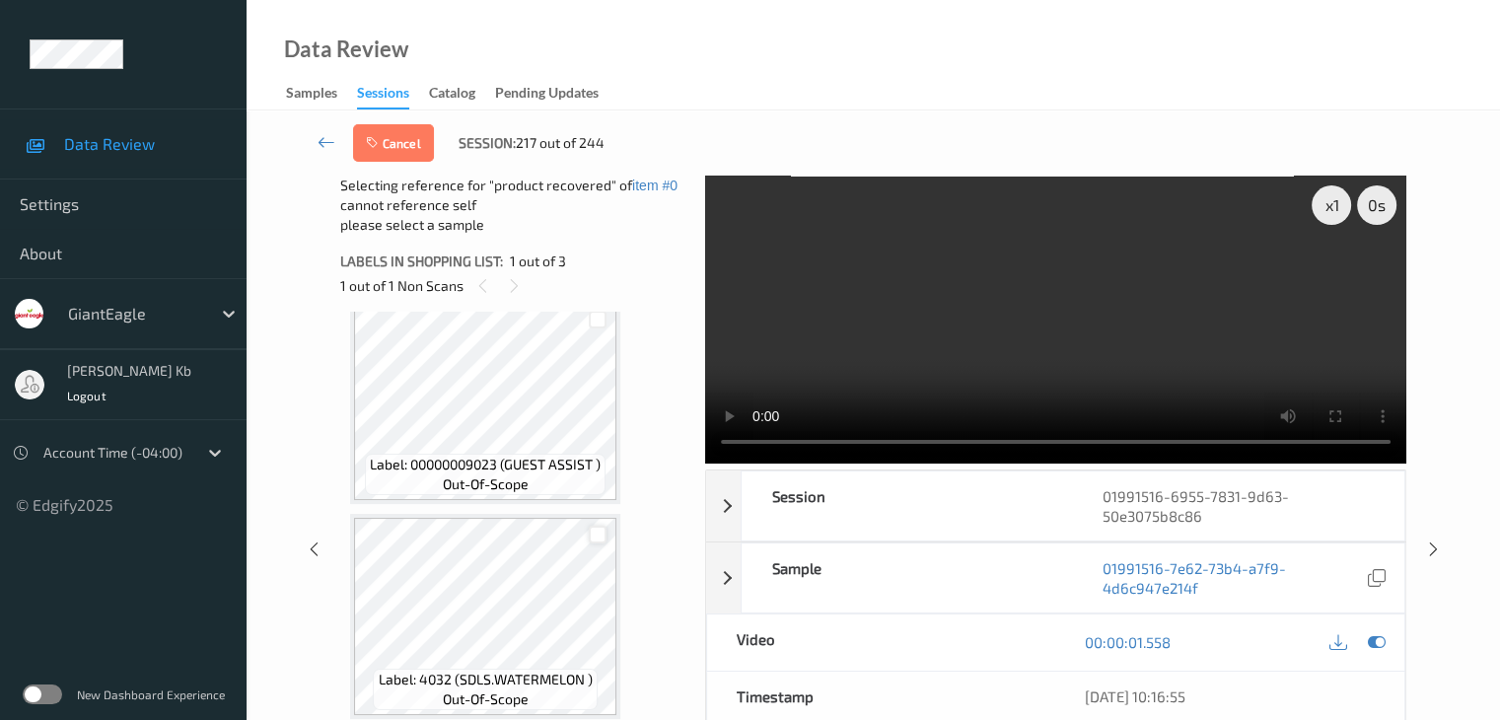
click at [590, 540] on div at bounding box center [598, 535] width 19 height 19
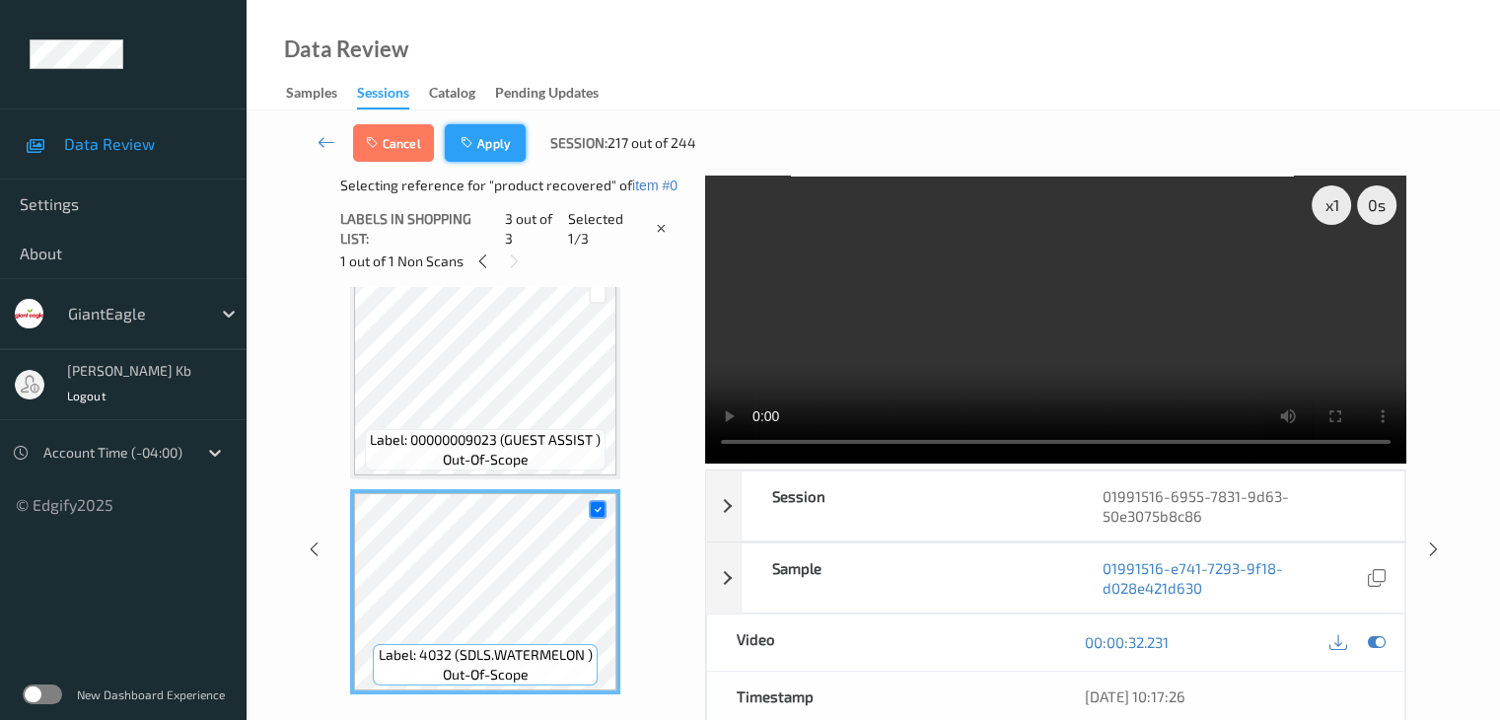
click at [480, 135] on button "Apply" at bounding box center [485, 142] width 81 height 37
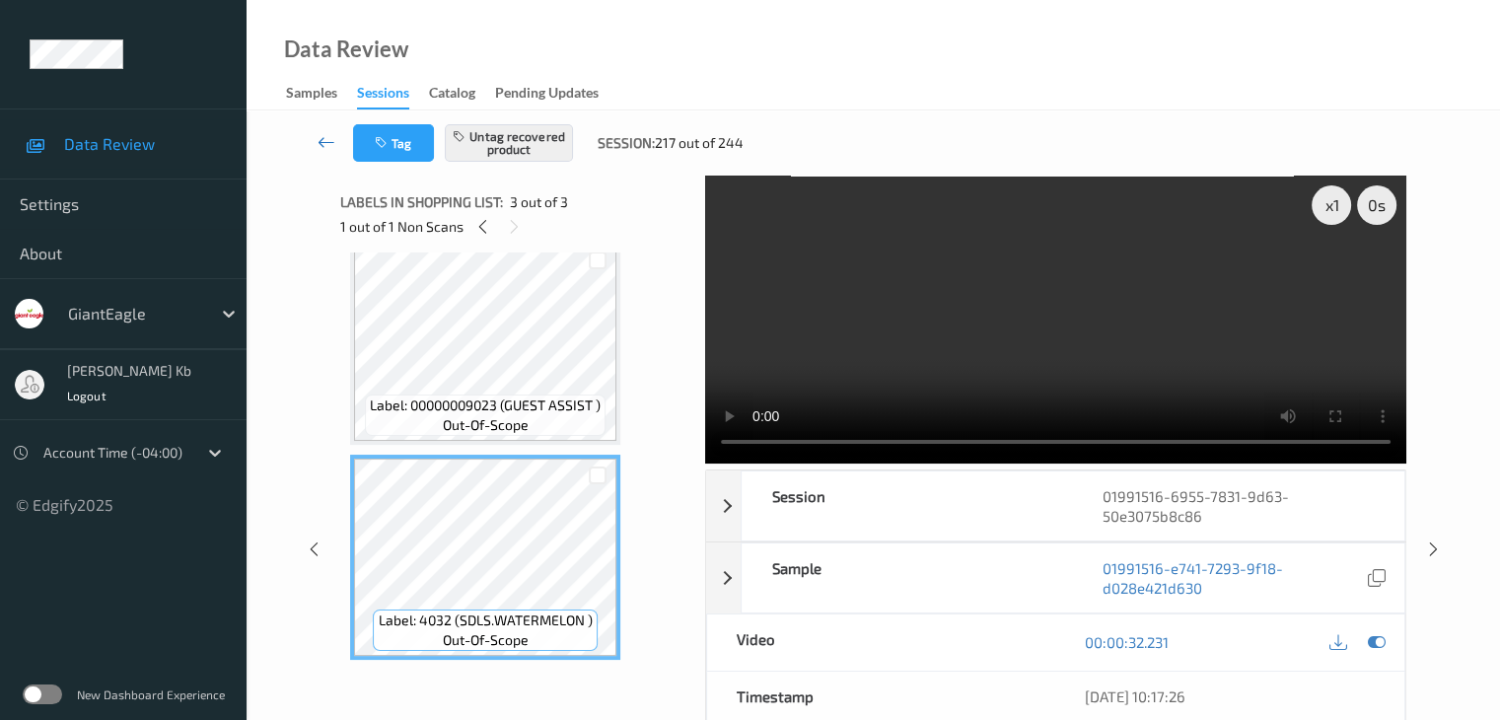
click at [328, 139] on icon at bounding box center [327, 142] width 18 height 20
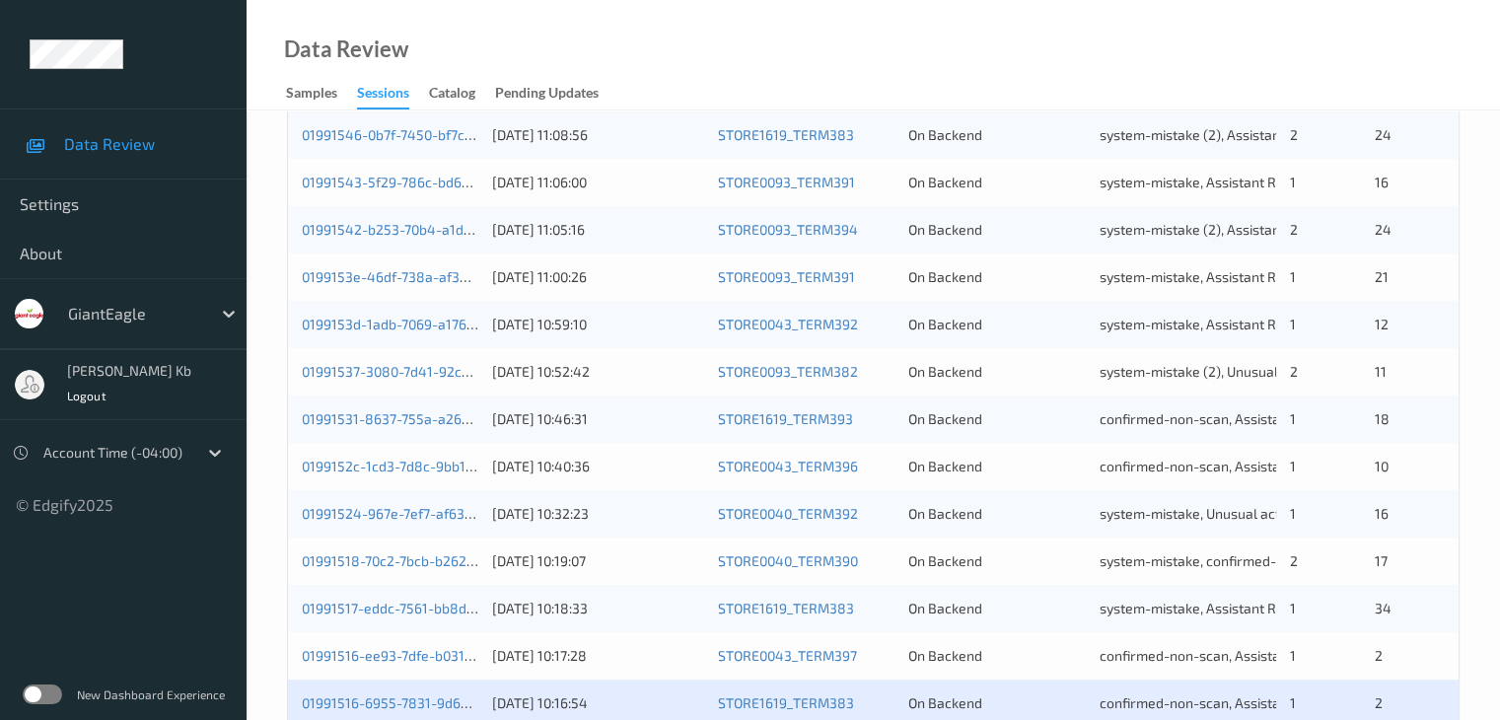
scroll to position [888, 0]
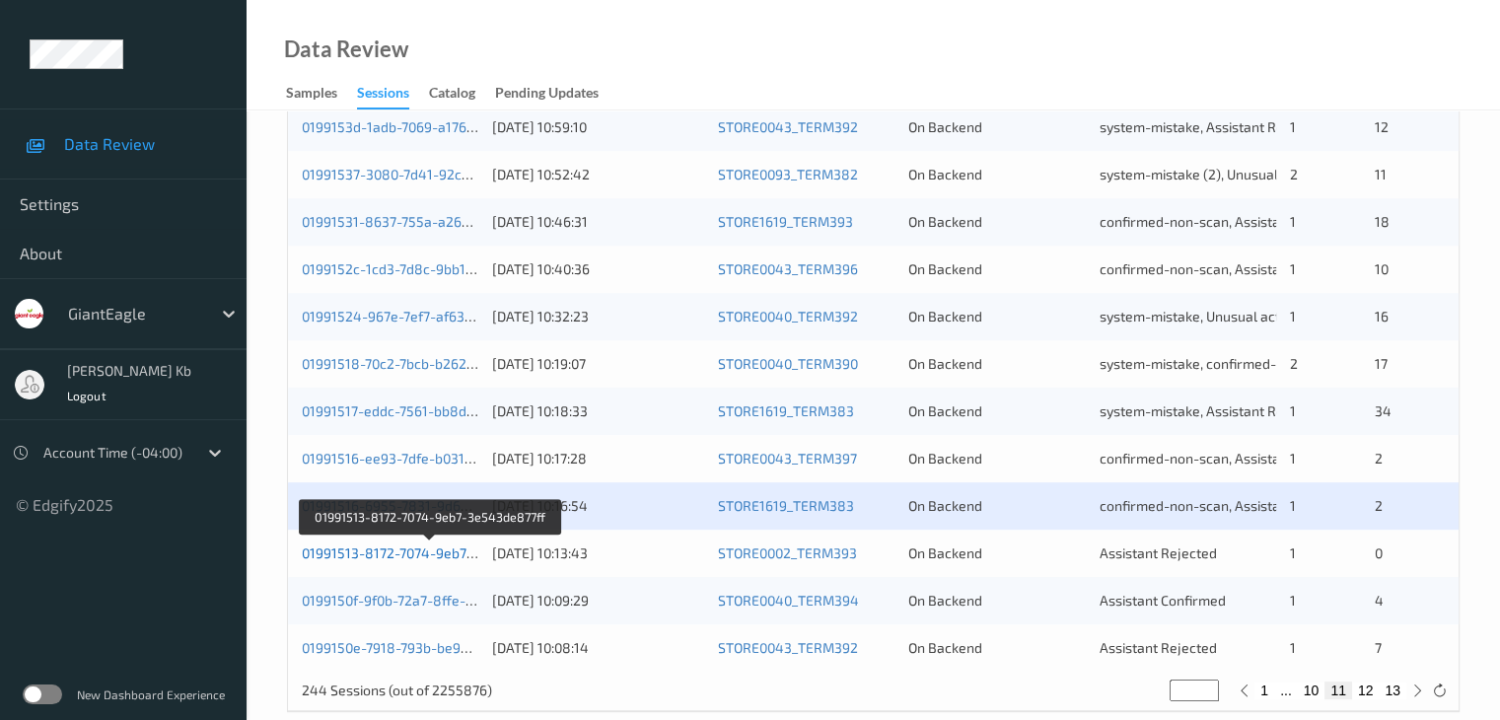
click at [394, 554] on link "01991513-8172-7074-9eb7-3e543de877ff" at bounding box center [431, 552] width 259 height 17
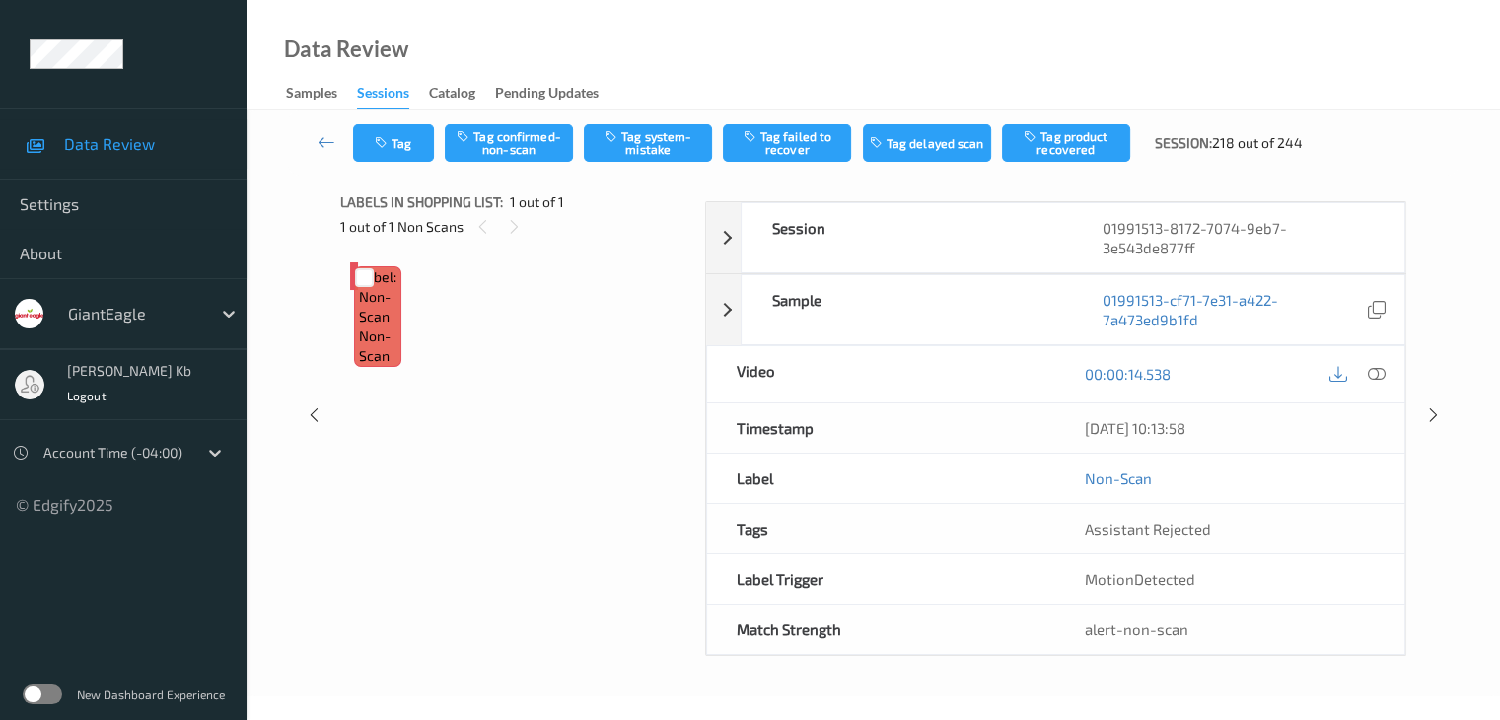
scroll to position [129, 0]
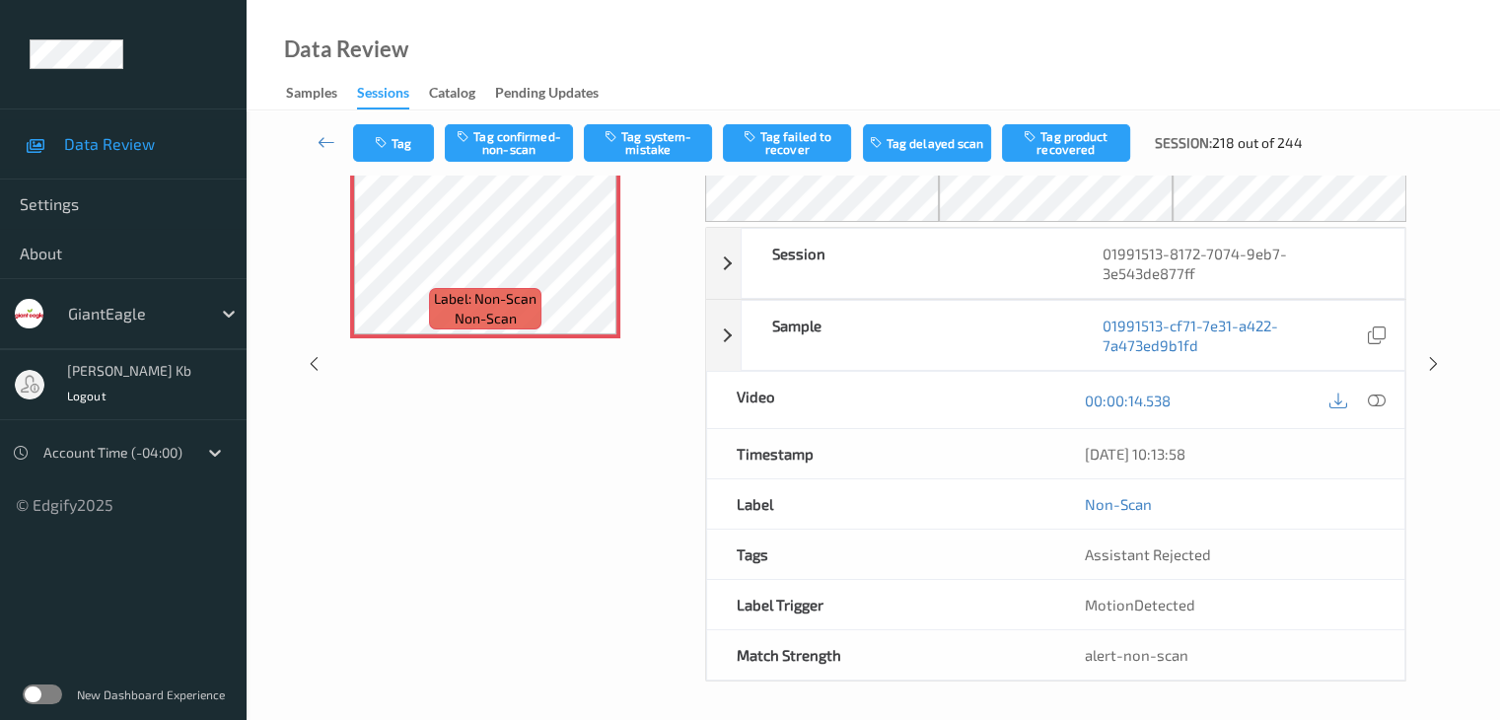
drag, startPoint x: 442, startPoint y: 8, endPoint x: 961, endPoint y: 52, distance: 520.7
click at [1030, 50] on div "Data Review Samples Sessions Catalog Pending Updates" at bounding box center [874, 55] width 1254 height 110
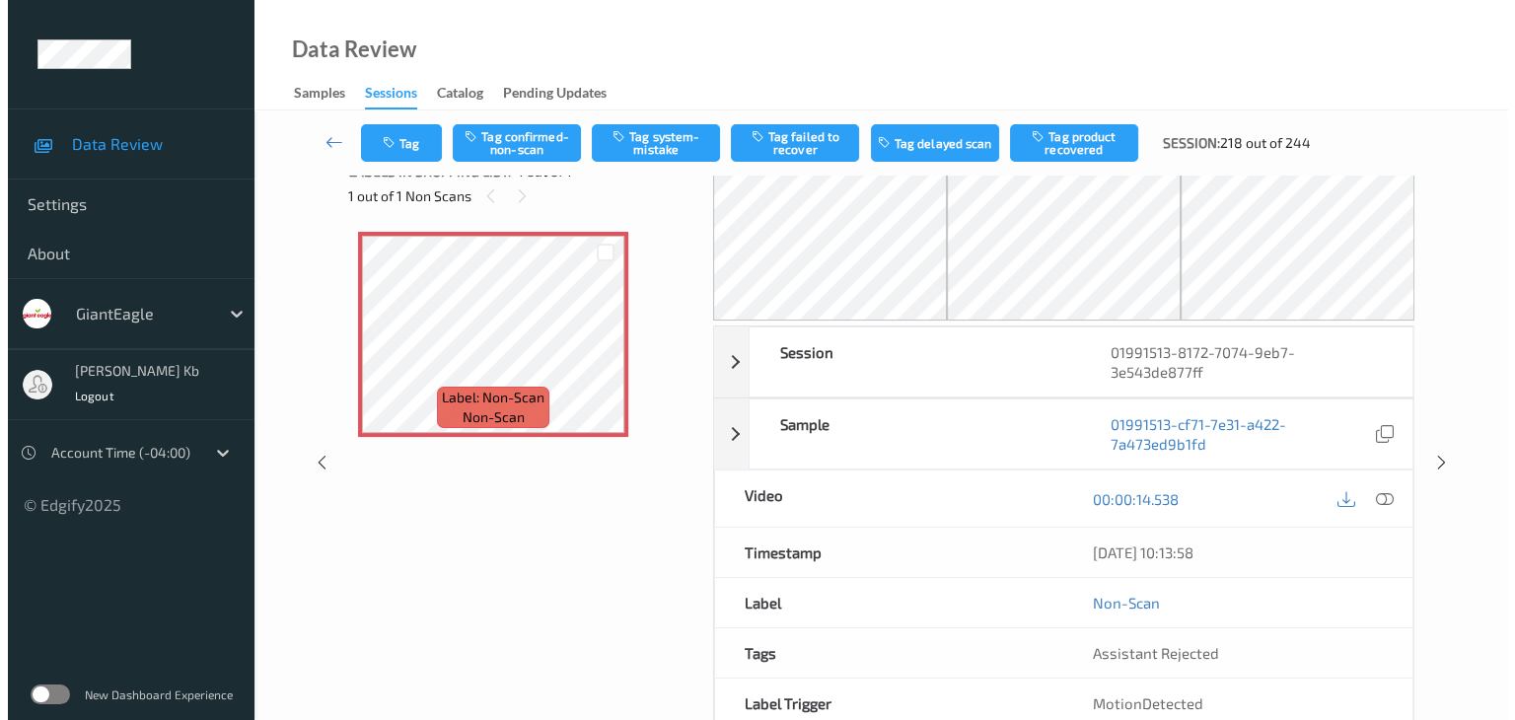
scroll to position [0, 0]
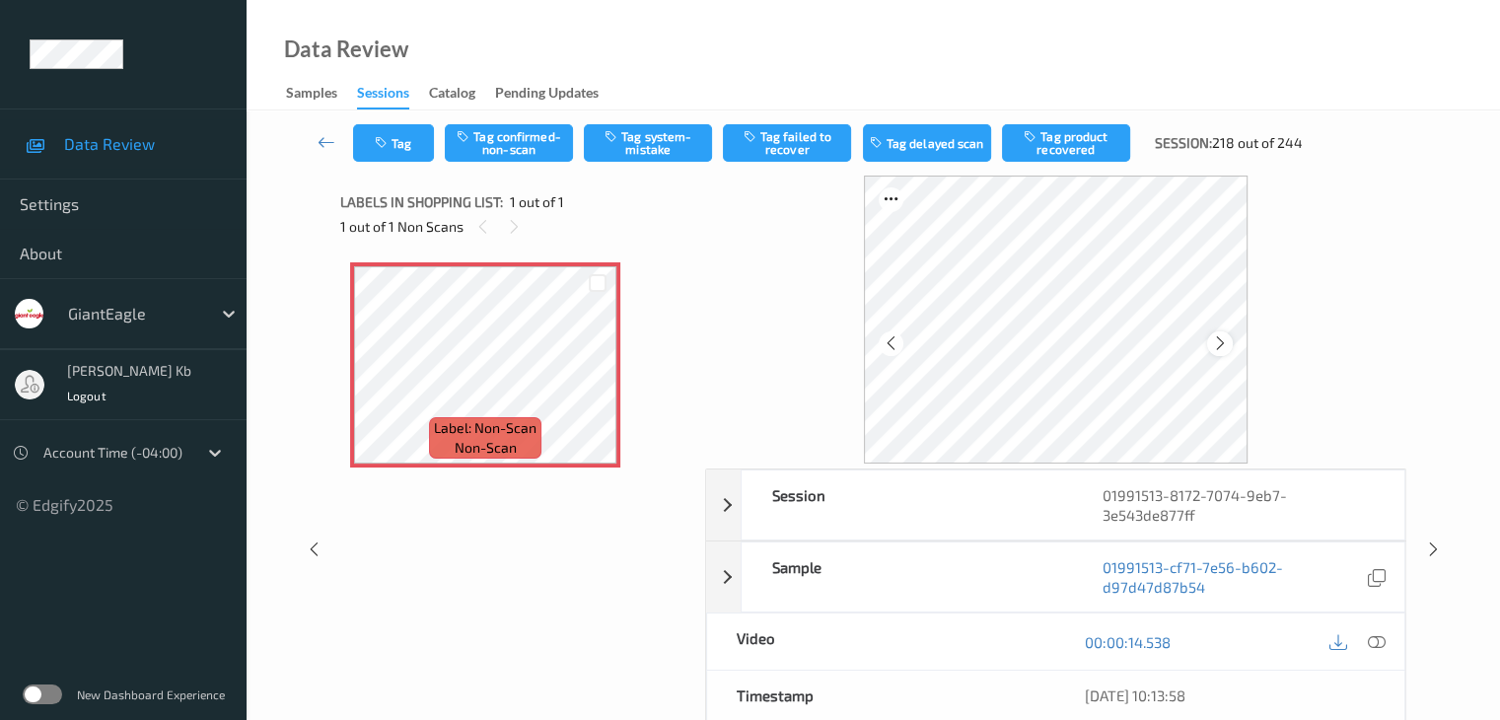
click at [1222, 344] on icon at bounding box center [1220, 343] width 17 height 18
click at [1217, 347] on icon at bounding box center [1220, 343] width 17 height 18
click at [1374, 637] on icon at bounding box center [1376, 642] width 18 height 18
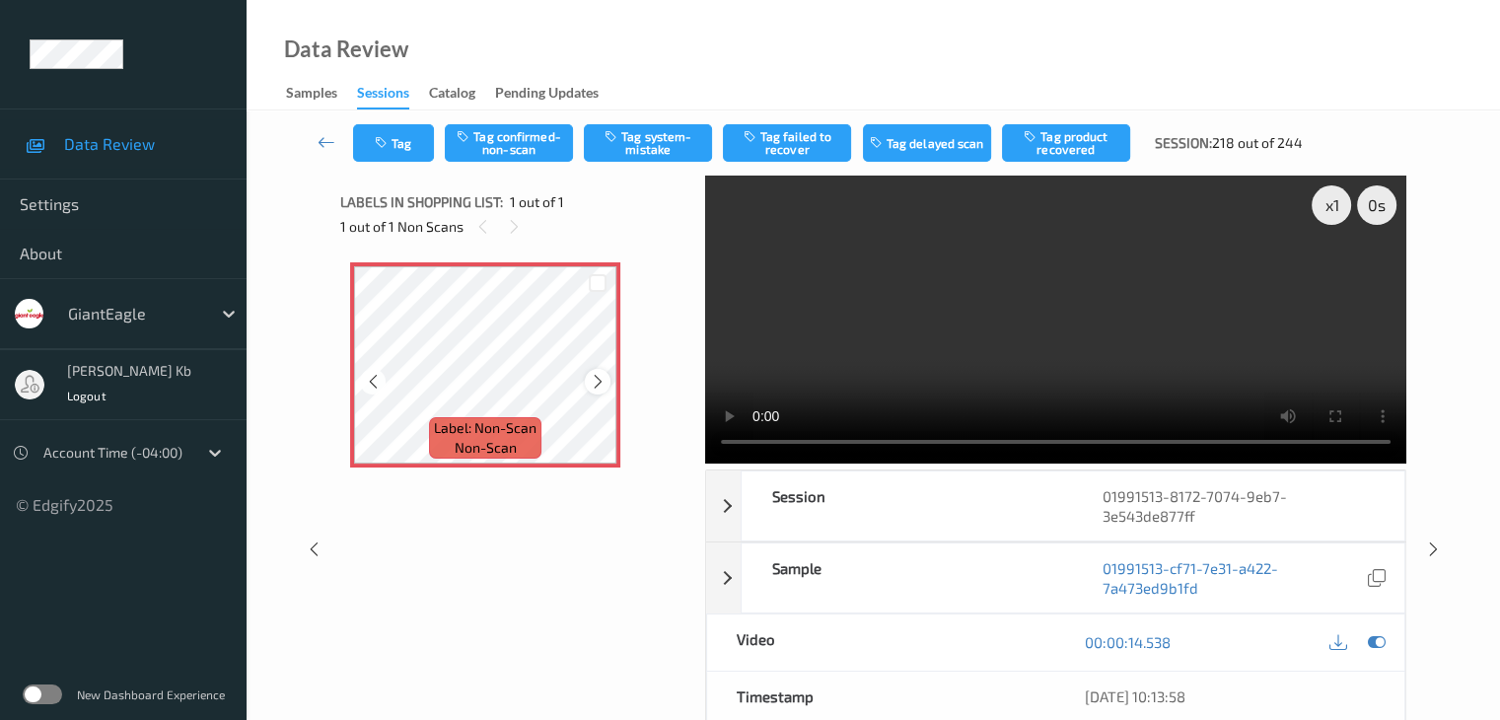
click at [596, 373] on icon at bounding box center [598, 382] width 17 height 18
click at [597, 376] on icon at bounding box center [598, 382] width 17 height 18
click at [598, 376] on icon at bounding box center [598, 382] width 17 height 18
click at [599, 376] on icon at bounding box center [598, 382] width 17 height 18
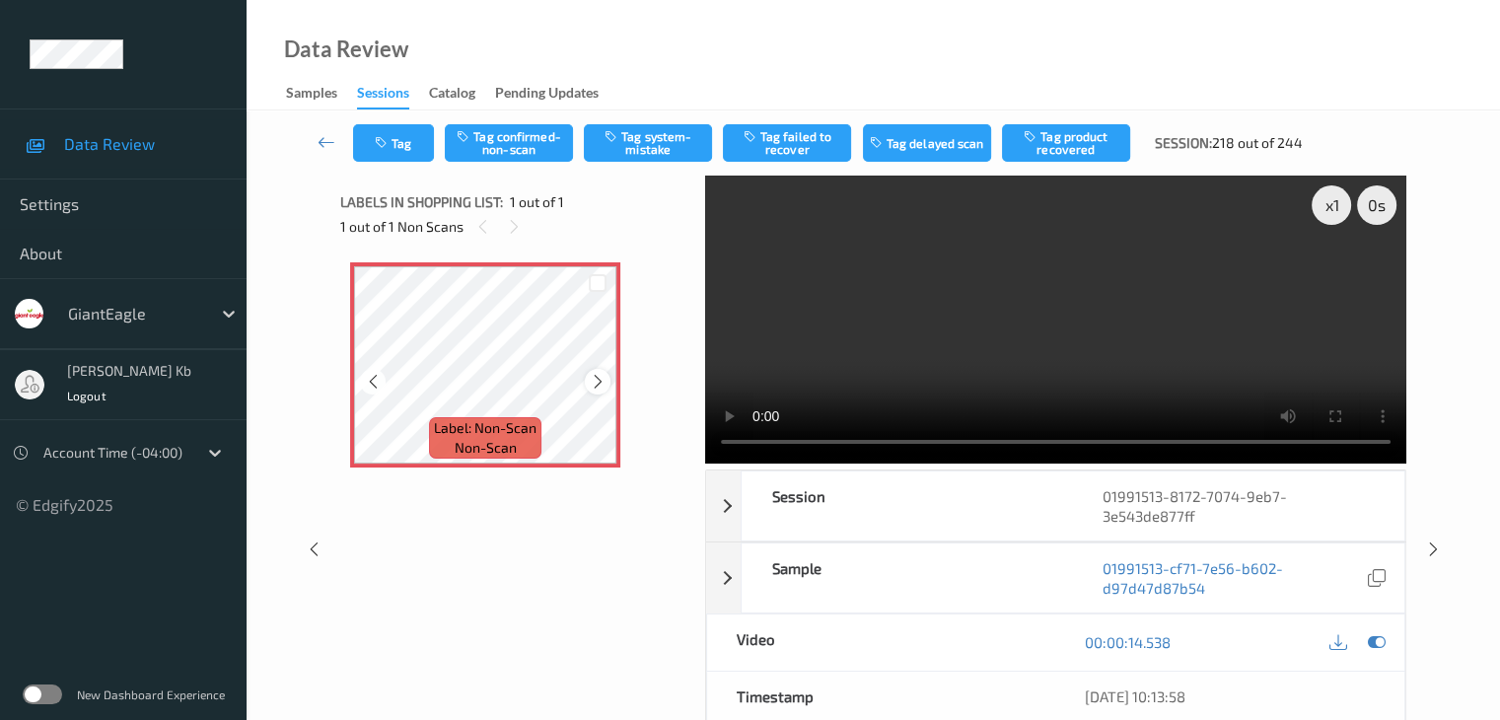
click at [599, 383] on icon at bounding box center [598, 382] width 17 height 18
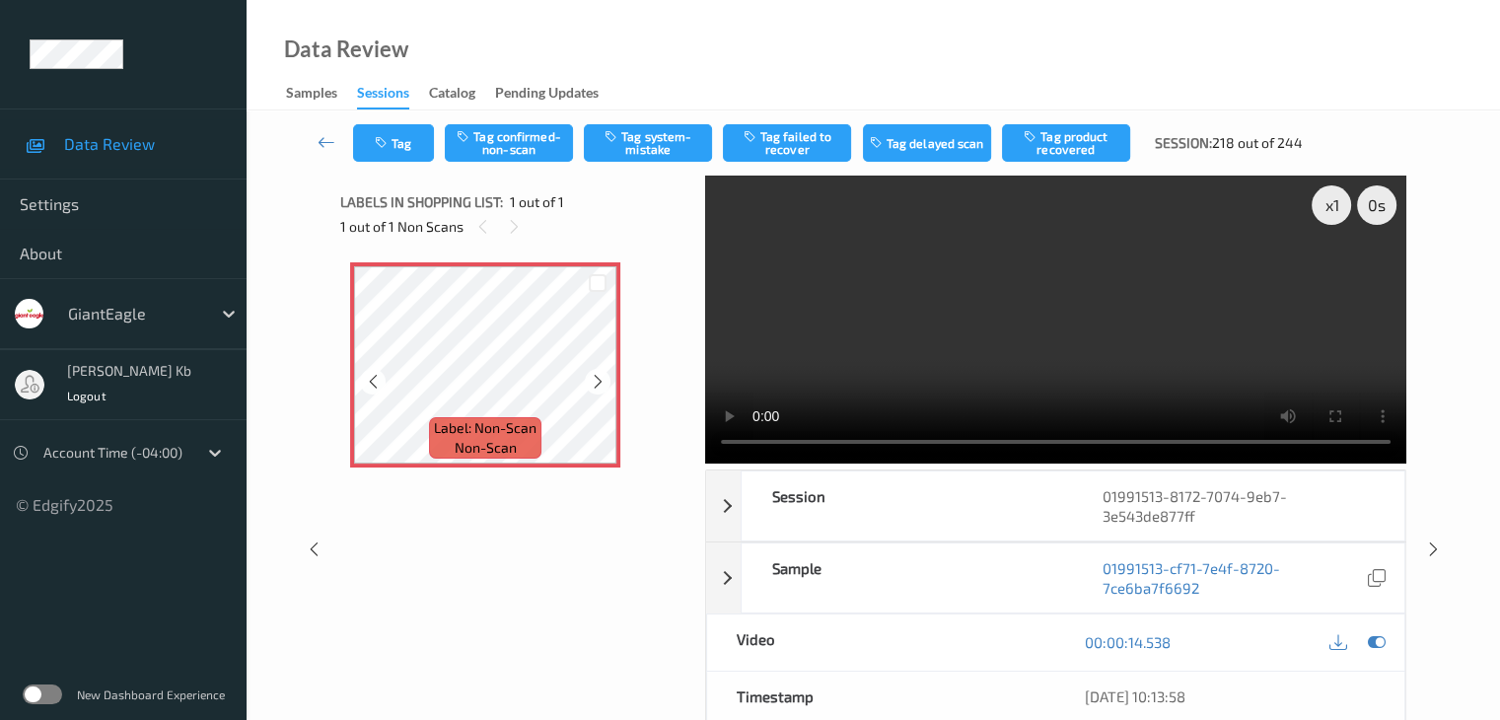
click at [599, 383] on icon at bounding box center [598, 382] width 17 height 18
click at [598, 382] on icon at bounding box center [598, 382] width 17 height 18
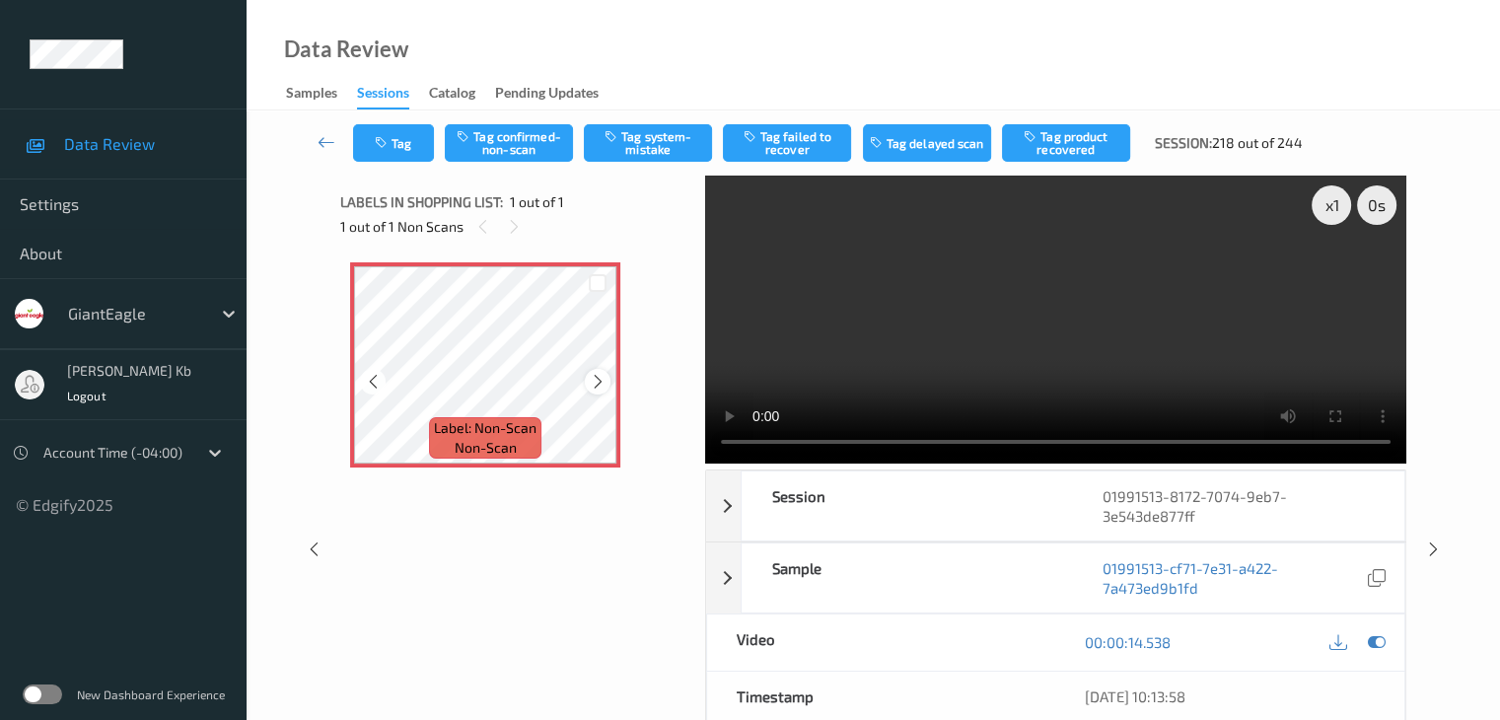
click at [598, 382] on icon at bounding box center [598, 382] width 17 height 18
click at [639, 147] on button "Tag system-mistake" at bounding box center [648, 142] width 128 height 37
click at [406, 134] on button "Tag" at bounding box center [393, 142] width 81 height 37
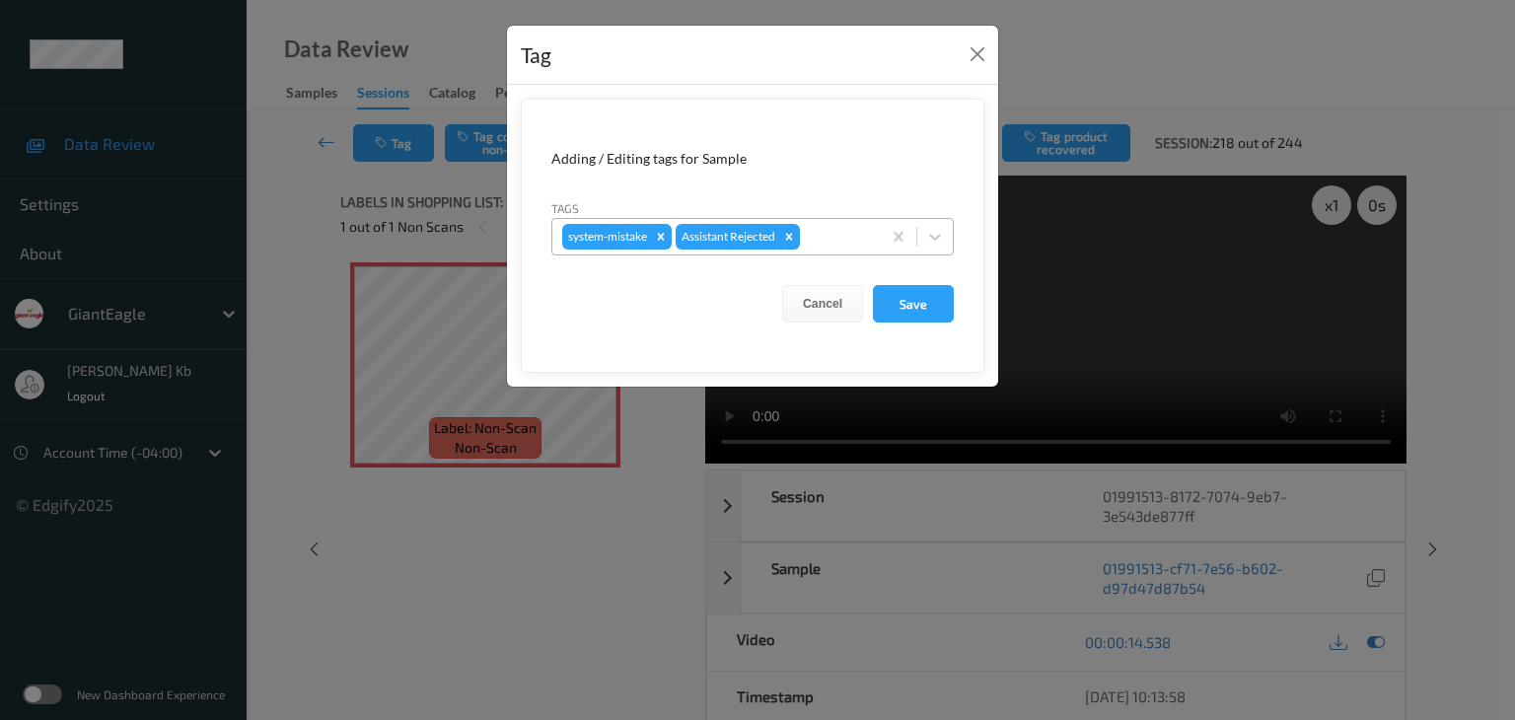
click at [848, 233] on div at bounding box center [837, 237] width 67 height 24
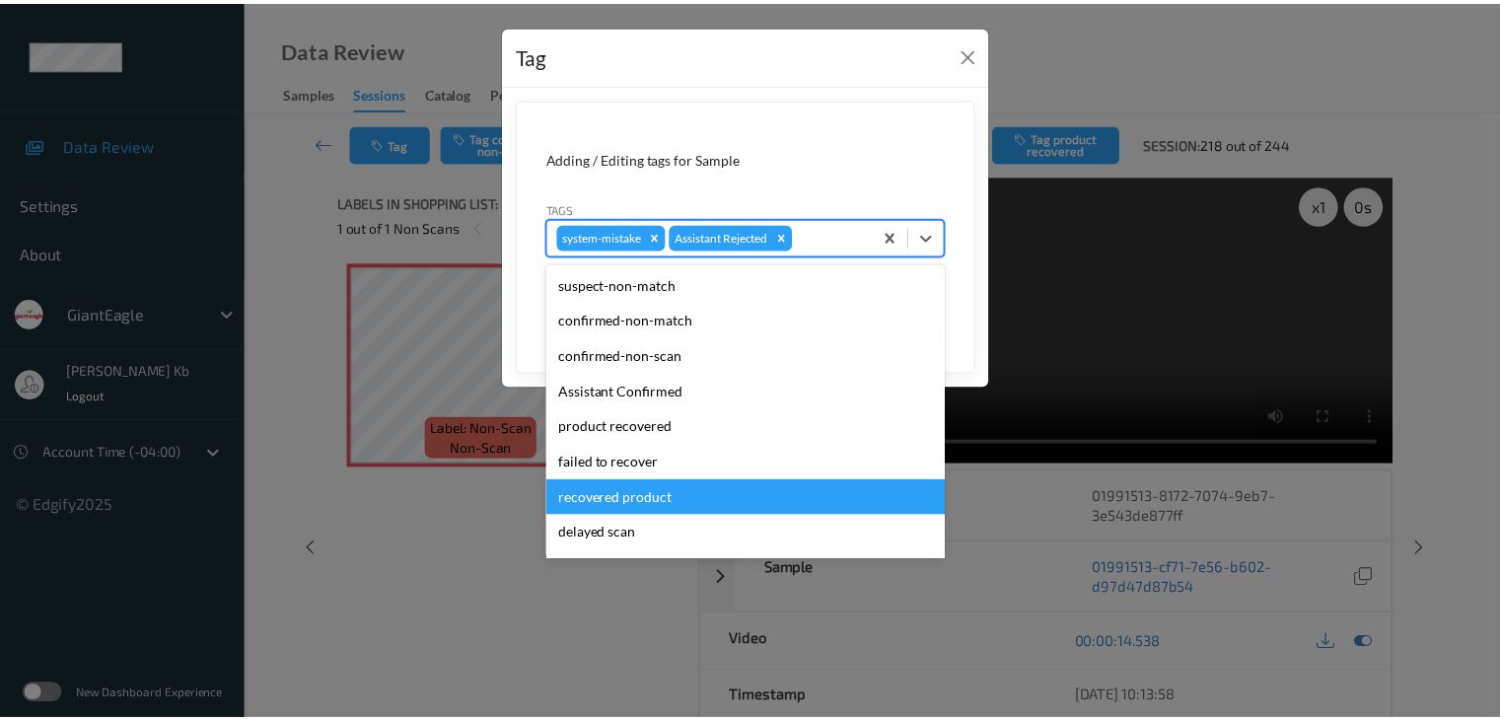
scroll to position [99, 0]
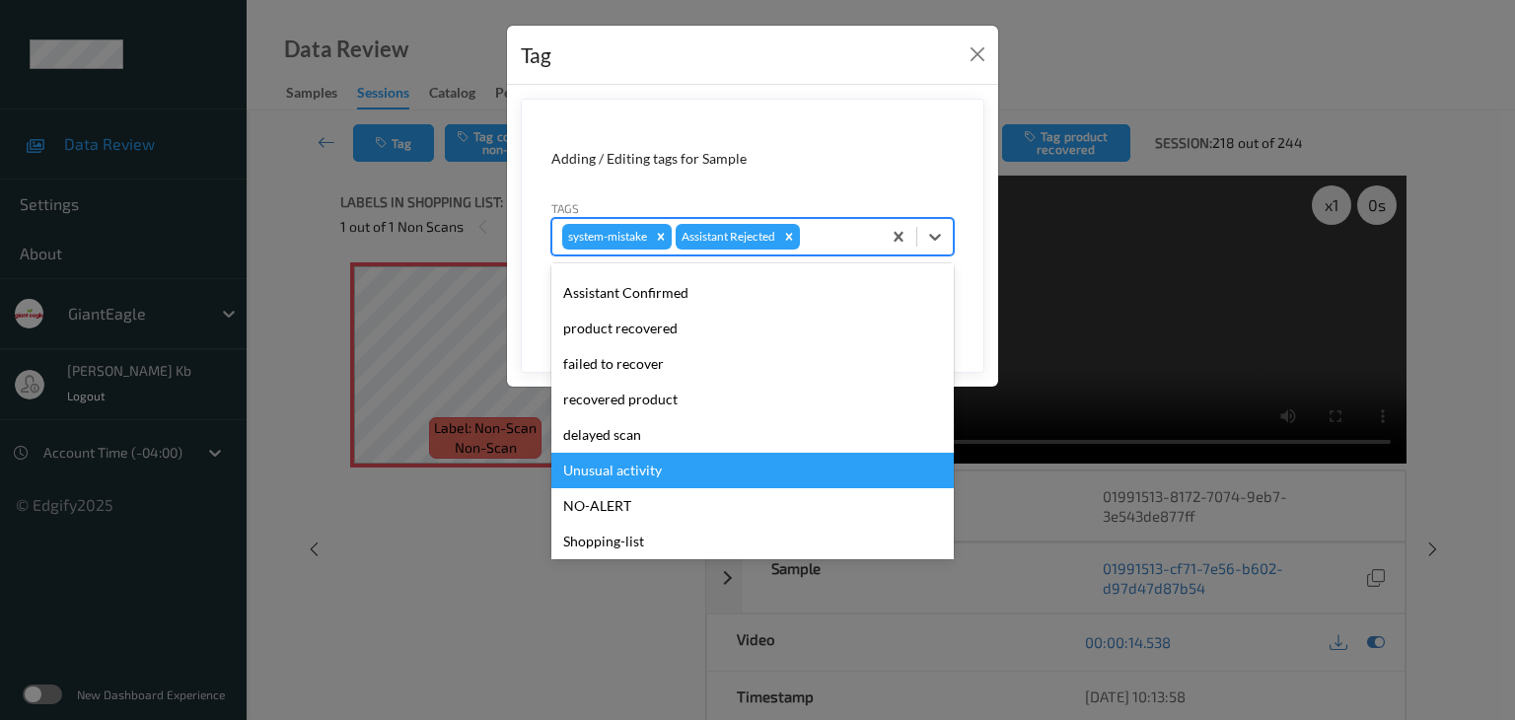
click at [630, 466] on div "Unusual activity" at bounding box center [752, 471] width 402 height 36
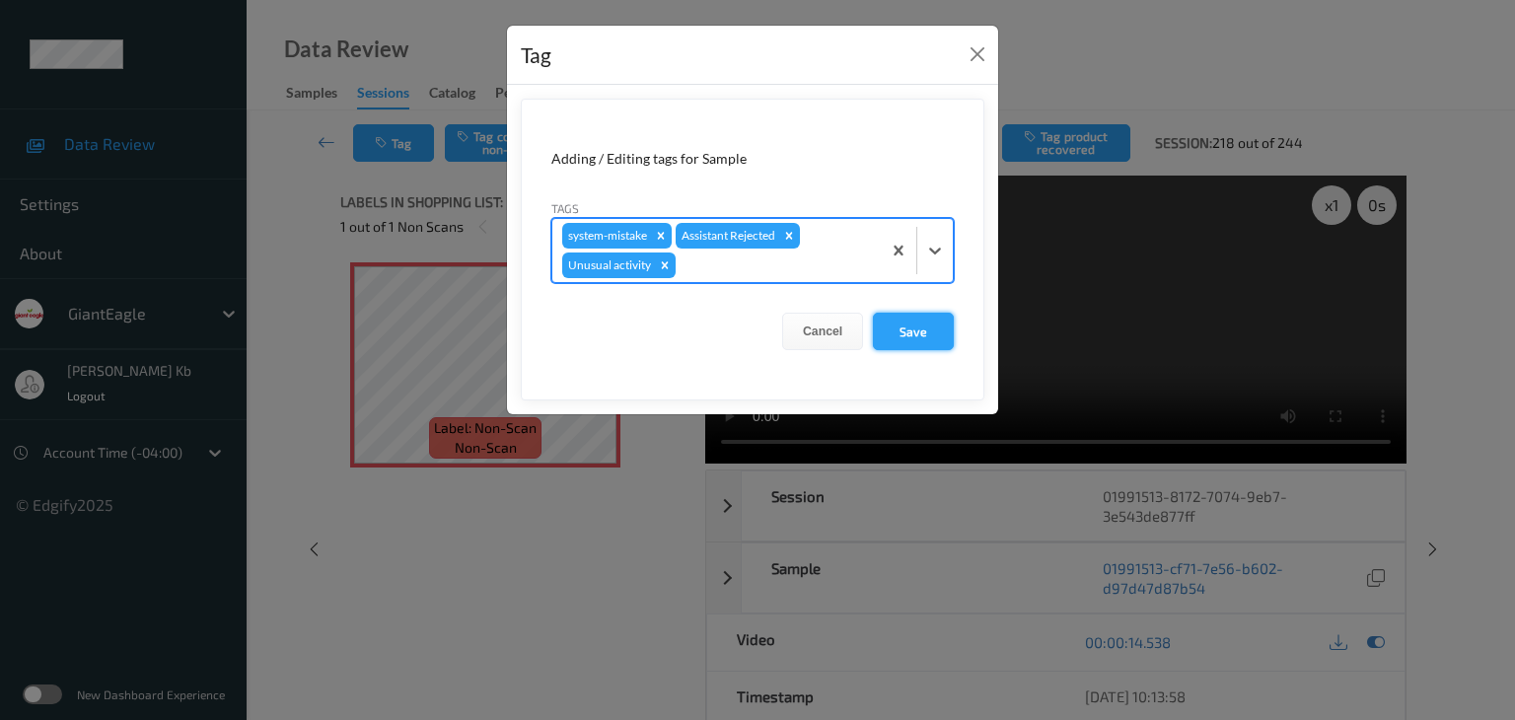
click at [927, 332] on button "Save" at bounding box center [913, 331] width 81 height 37
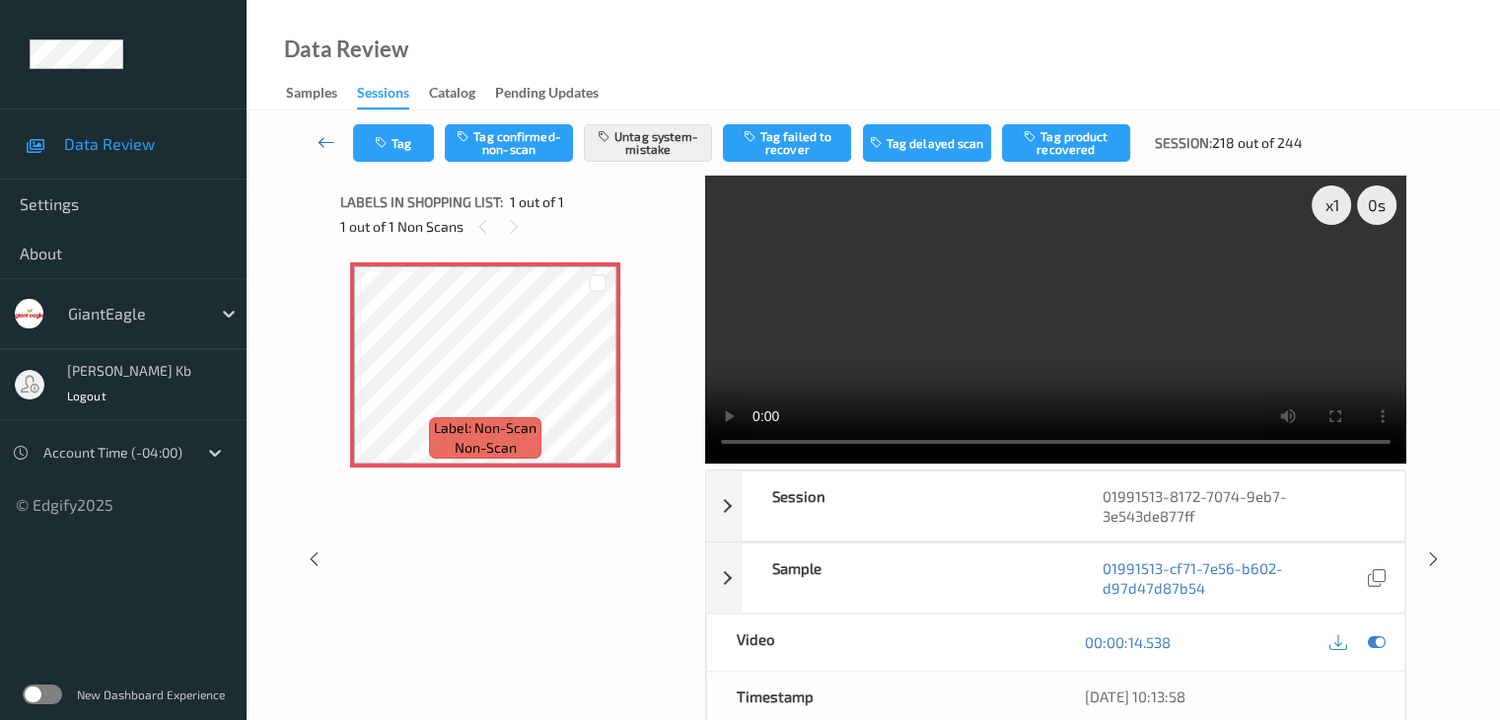
click at [320, 141] on icon at bounding box center [327, 142] width 18 height 20
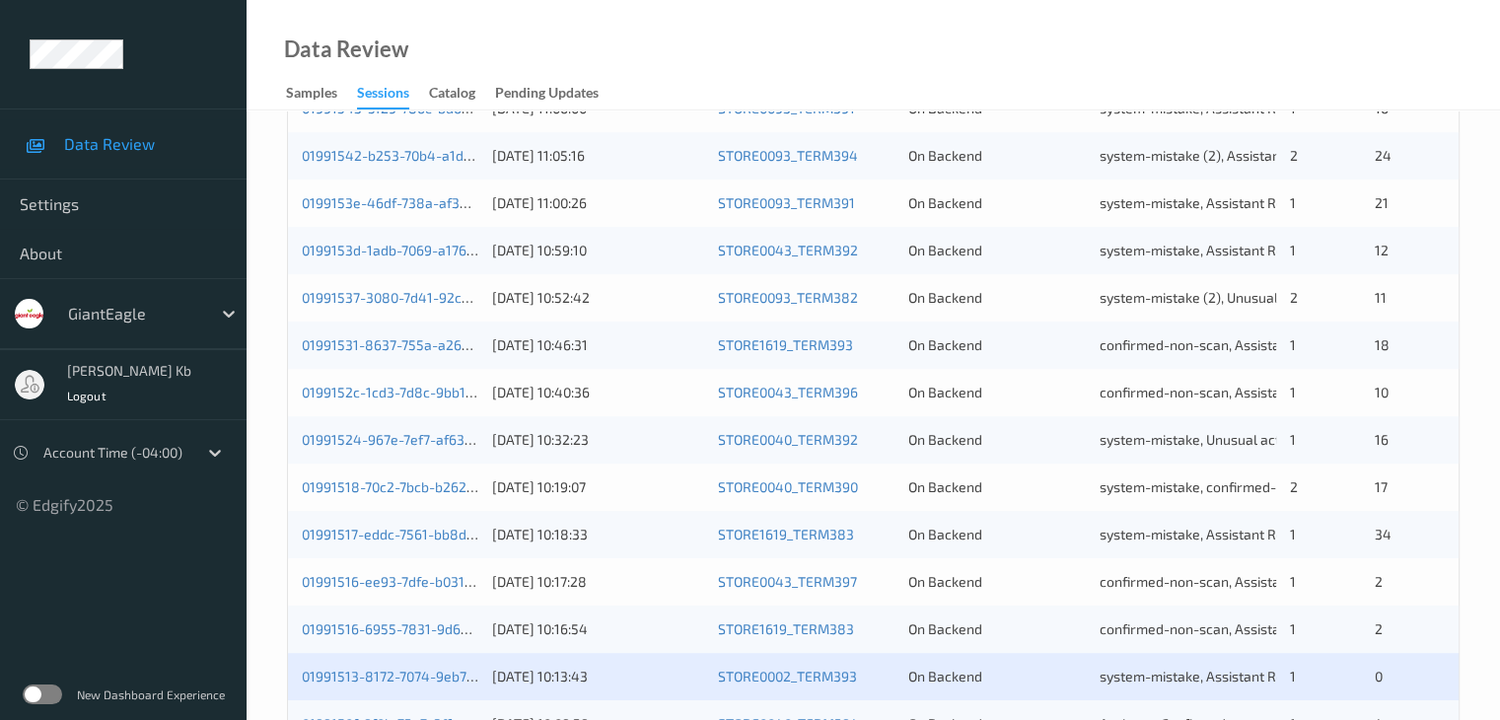
scroll to position [919, 0]
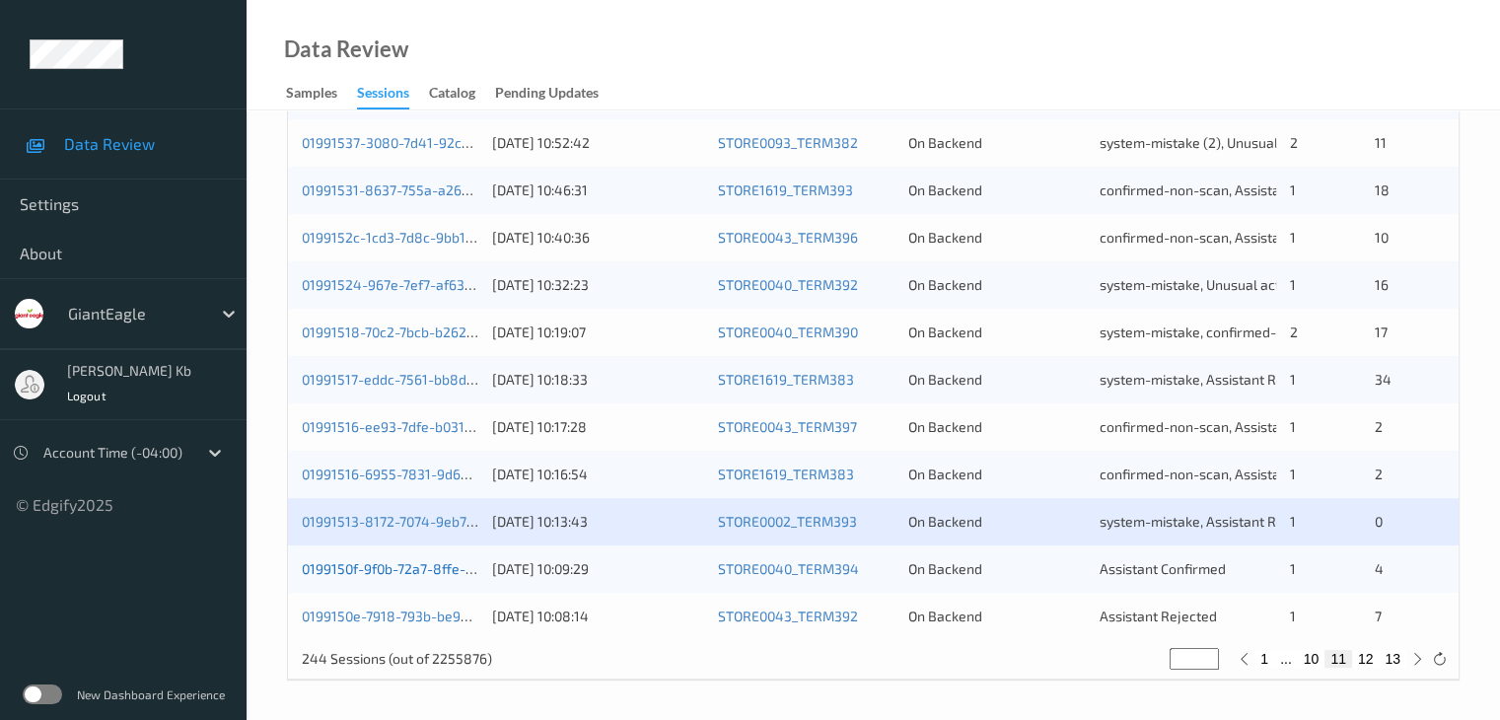
click at [406, 573] on link "0199150f-9f0b-72a7-8ffe-1fdbbdc35219" at bounding box center [427, 568] width 251 height 17
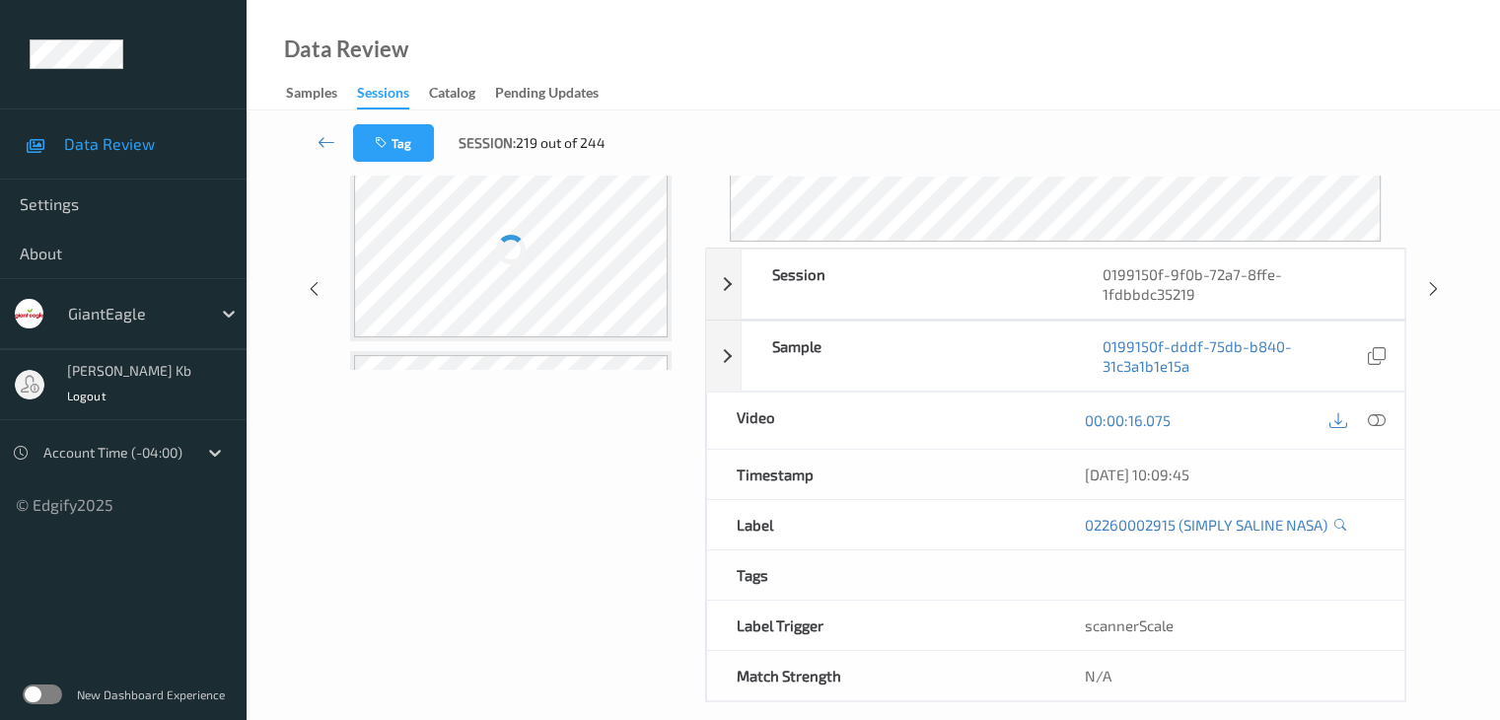
scroll to position [221, 0]
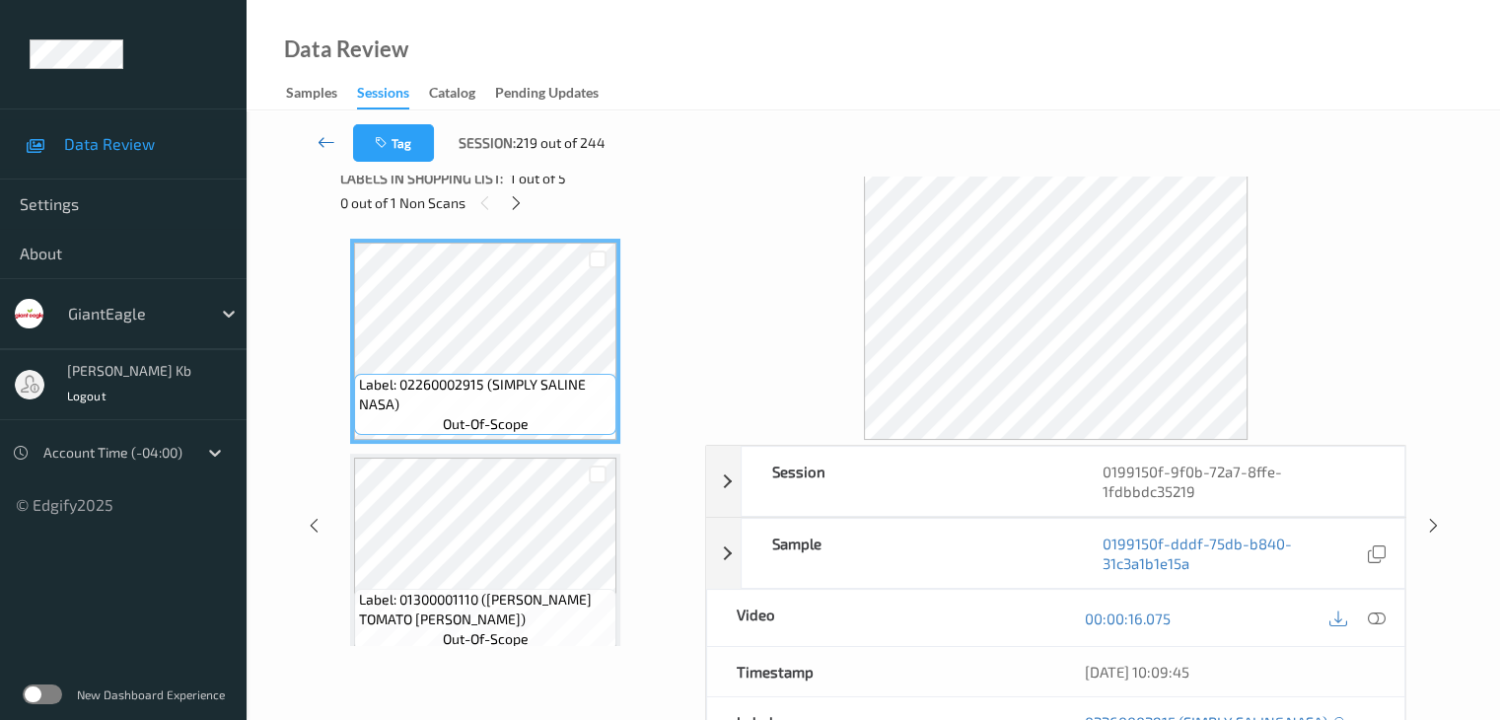
click at [332, 135] on icon at bounding box center [327, 142] width 18 height 20
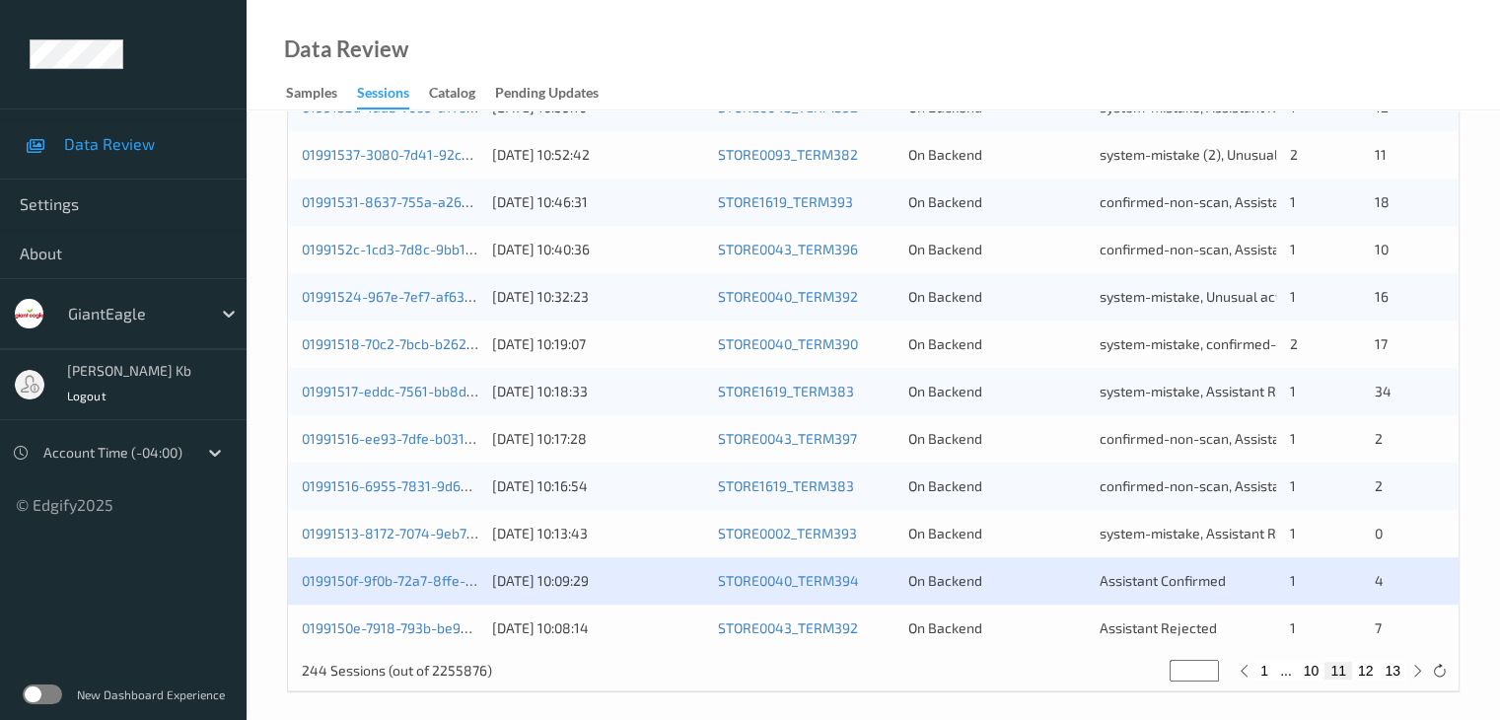
scroll to position [919, 0]
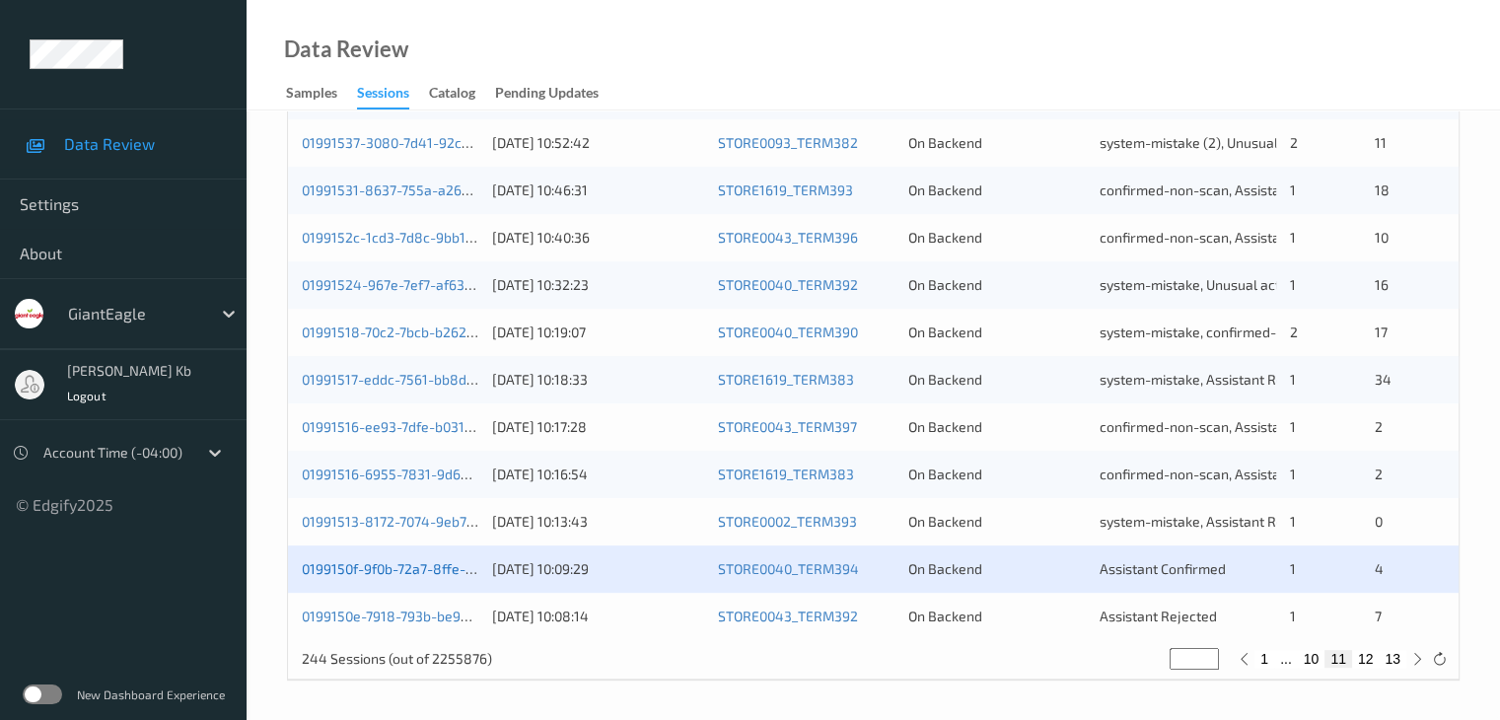
click at [386, 572] on link "0199150f-9f0b-72a7-8ffe-1fdbbdc35219" at bounding box center [427, 568] width 251 height 17
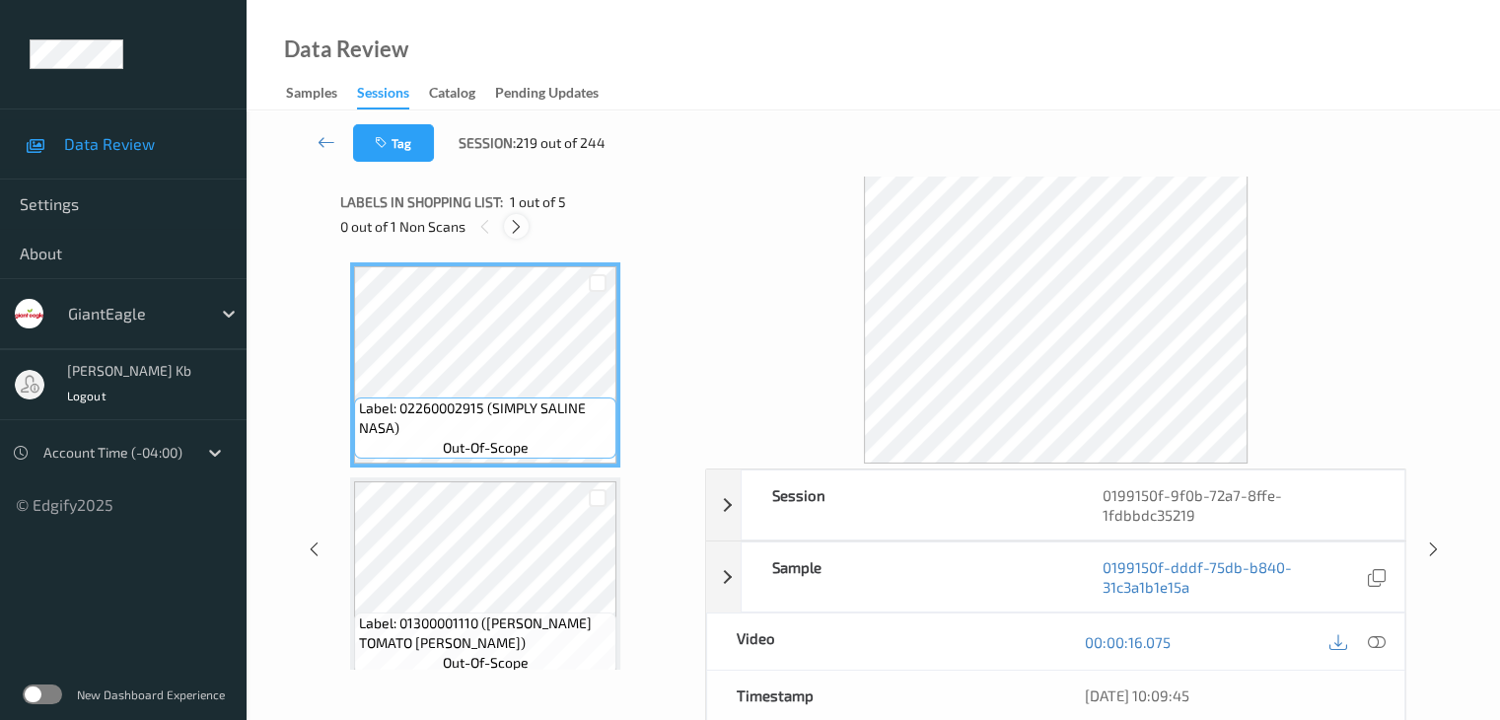
click at [513, 233] on icon at bounding box center [516, 227] width 17 height 18
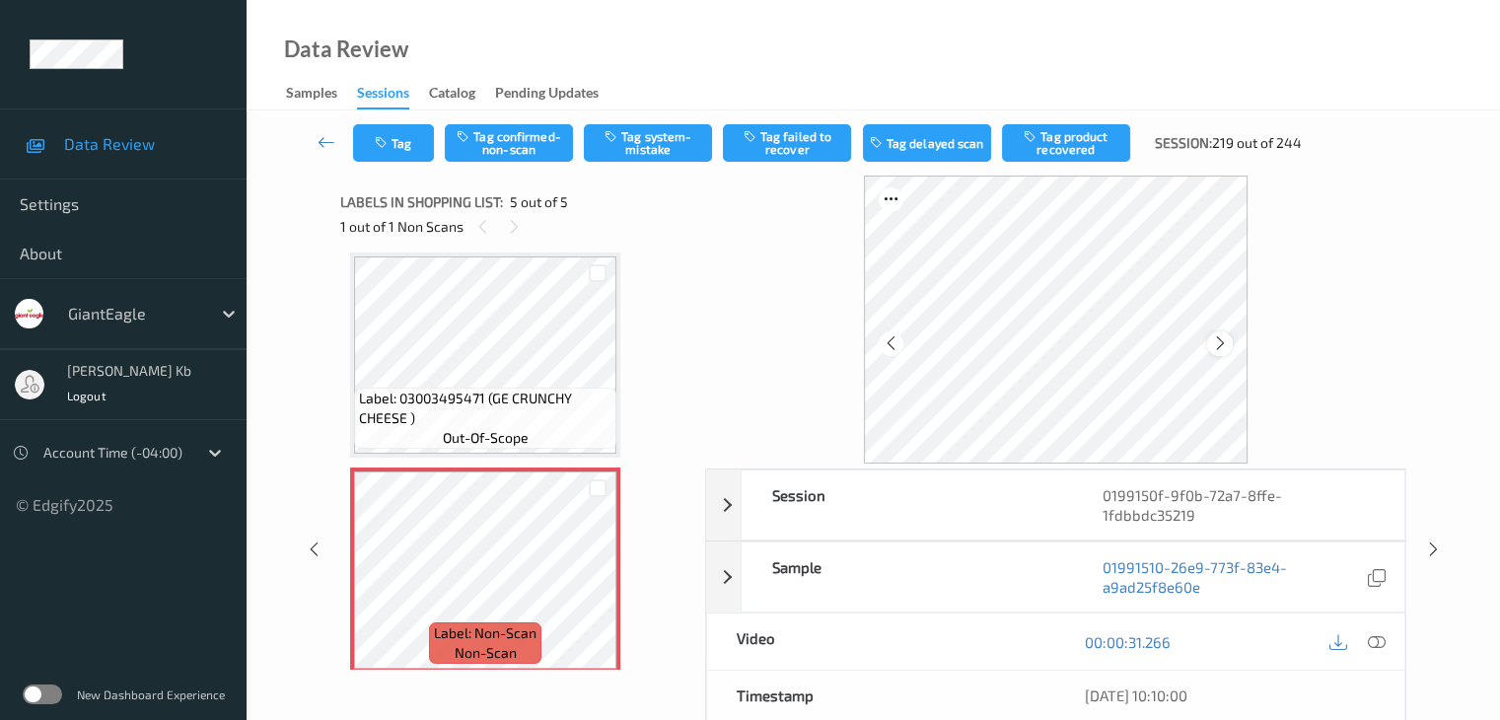
click at [1213, 341] on icon at bounding box center [1220, 343] width 17 height 18
click at [1377, 633] on icon at bounding box center [1376, 642] width 18 height 18
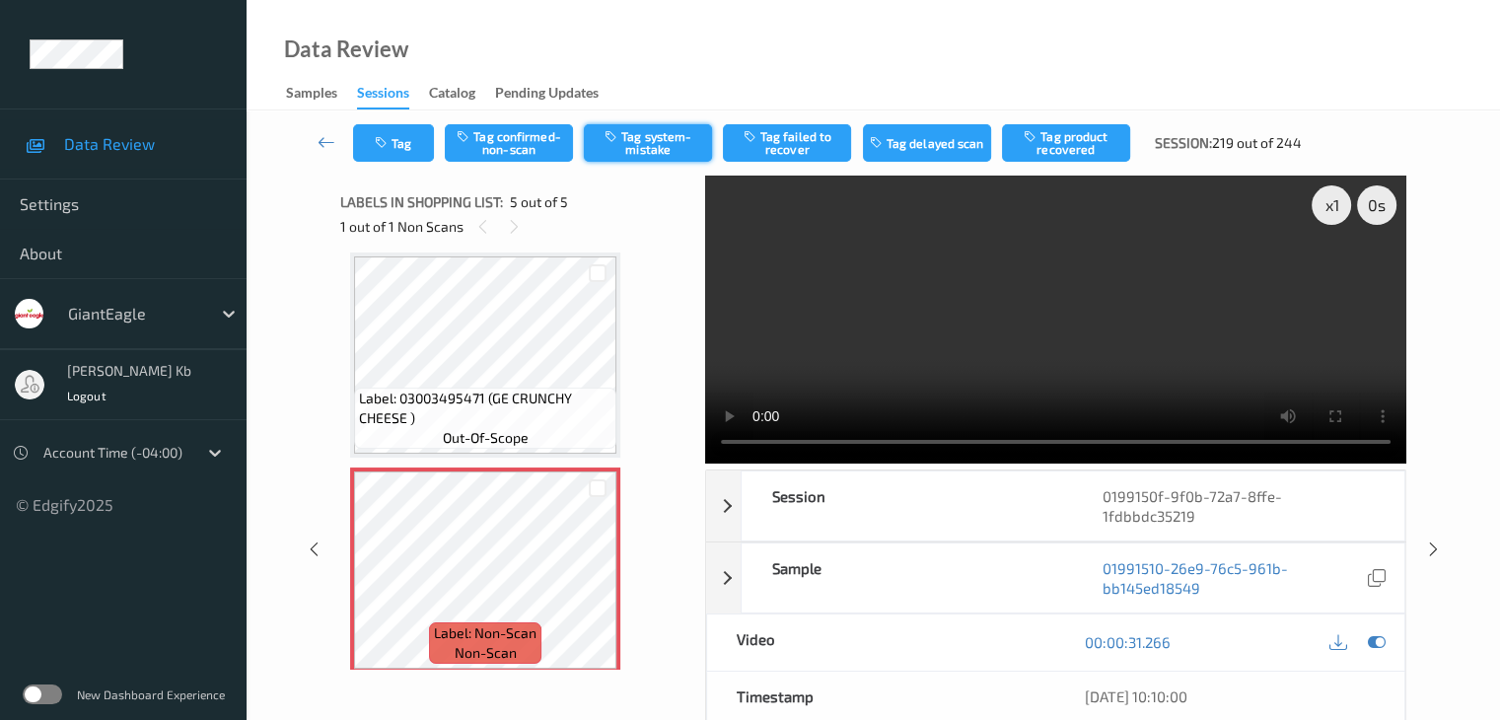
click at [652, 143] on button "Tag system-mistake" at bounding box center [648, 142] width 128 height 37
click at [406, 141] on button "Tag" at bounding box center [393, 142] width 81 height 37
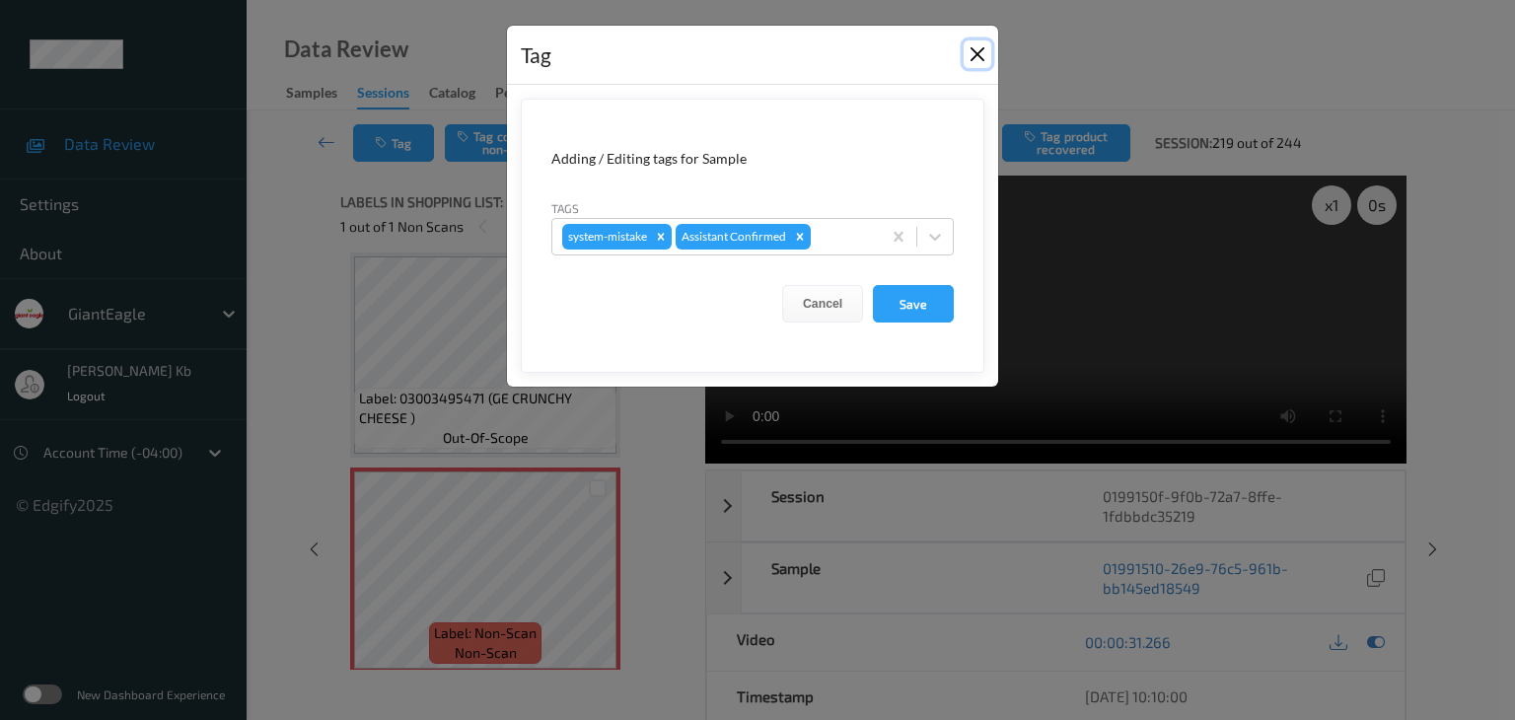
click at [974, 50] on button "Close" at bounding box center [978, 54] width 28 height 28
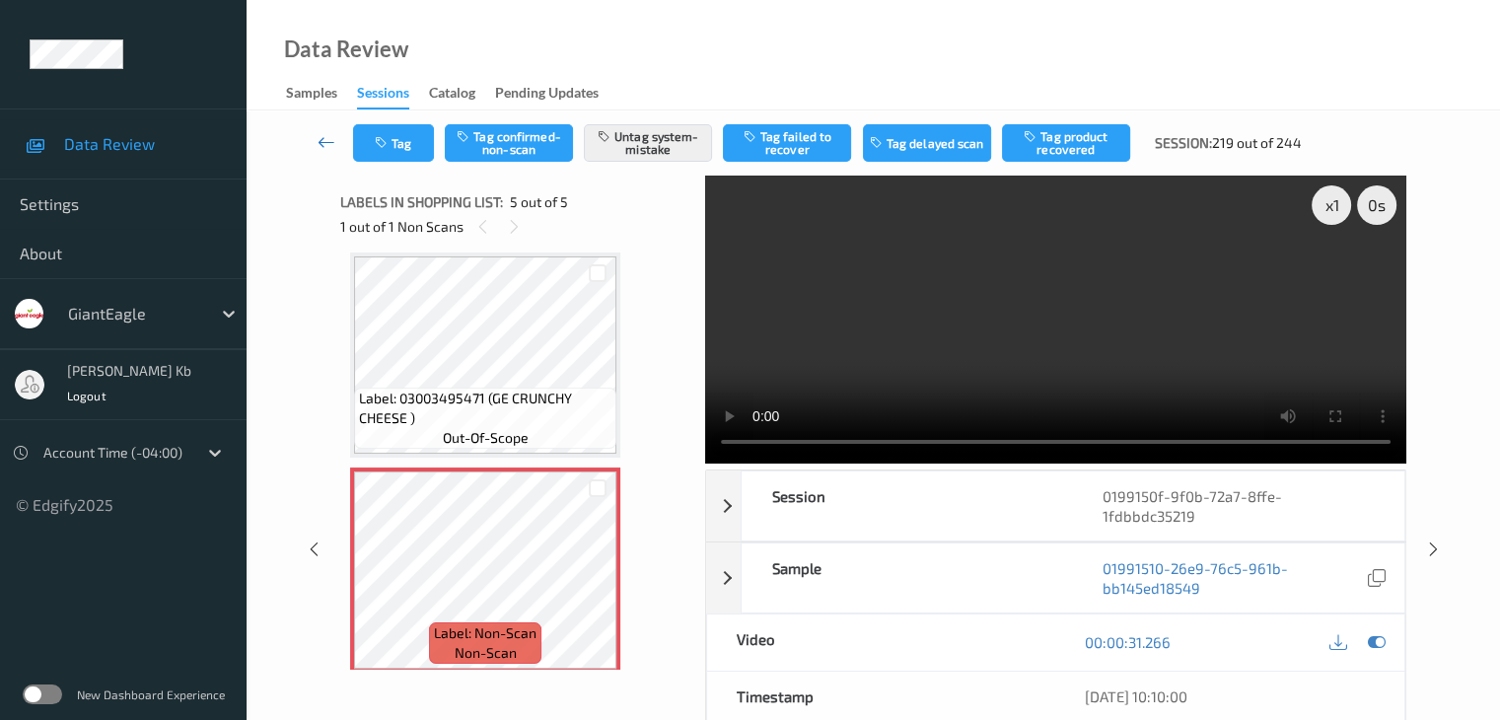
click at [331, 143] on icon at bounding box center [327, 142] width 18 height 20
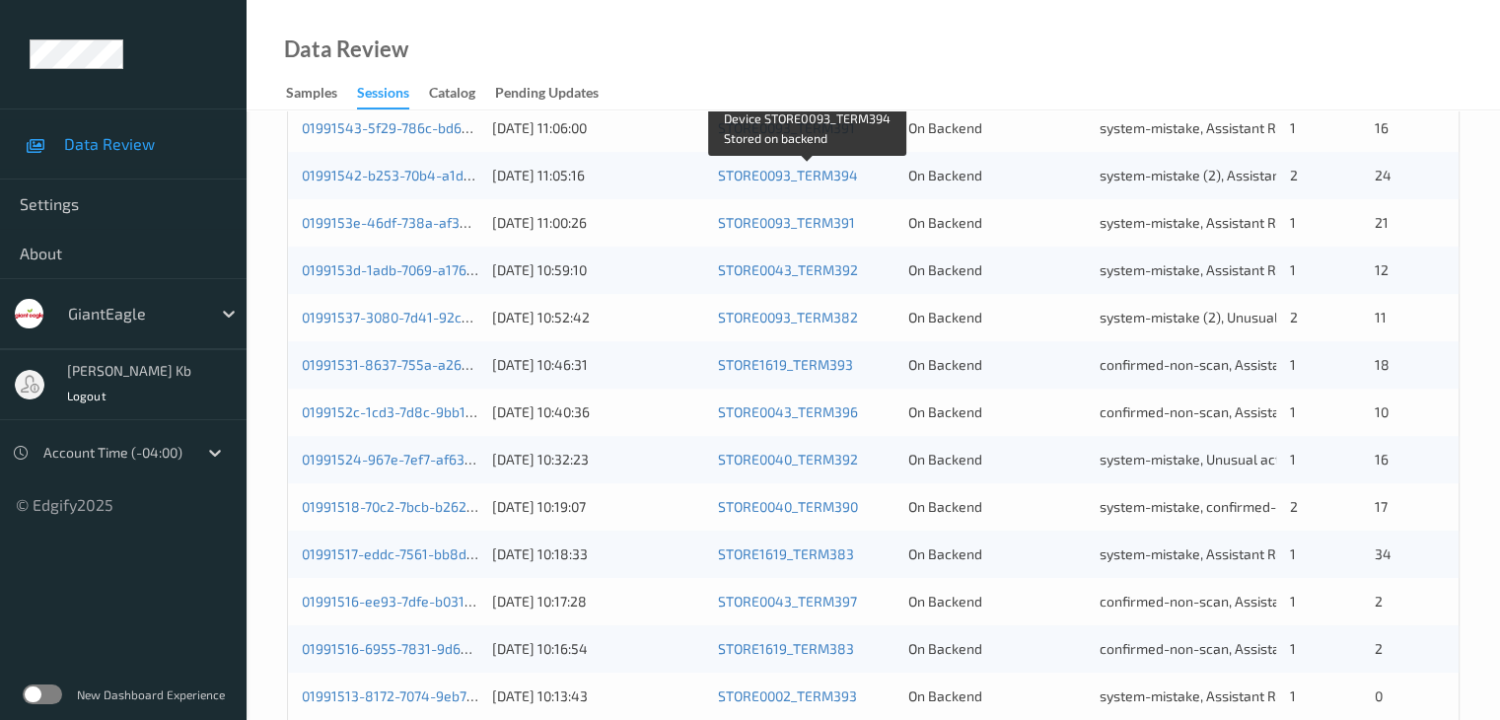
scroll to position [888, 0]
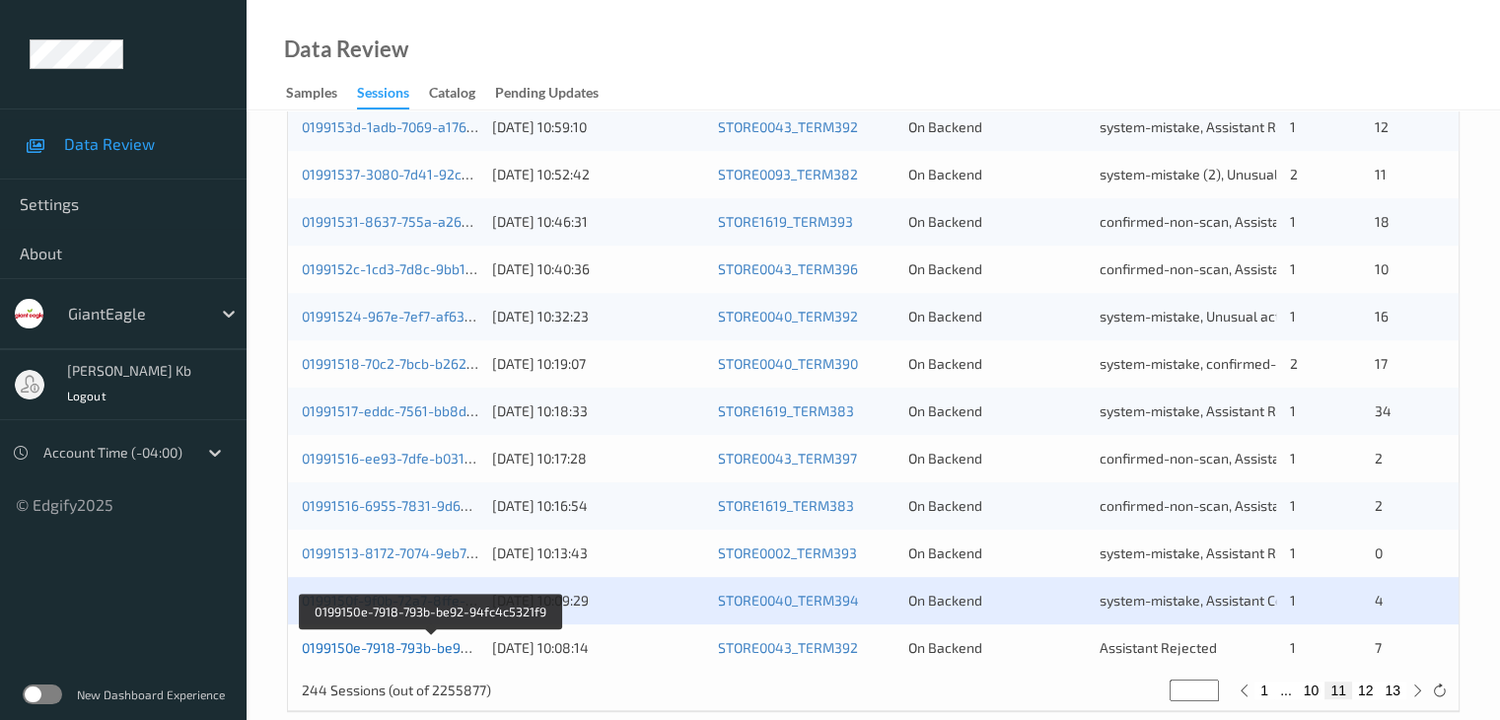
click at [417, 644] on link "0199150e-7918-793b-be92-94fc4c5321f9" at bounding box center [431, 647] width 259 height 17
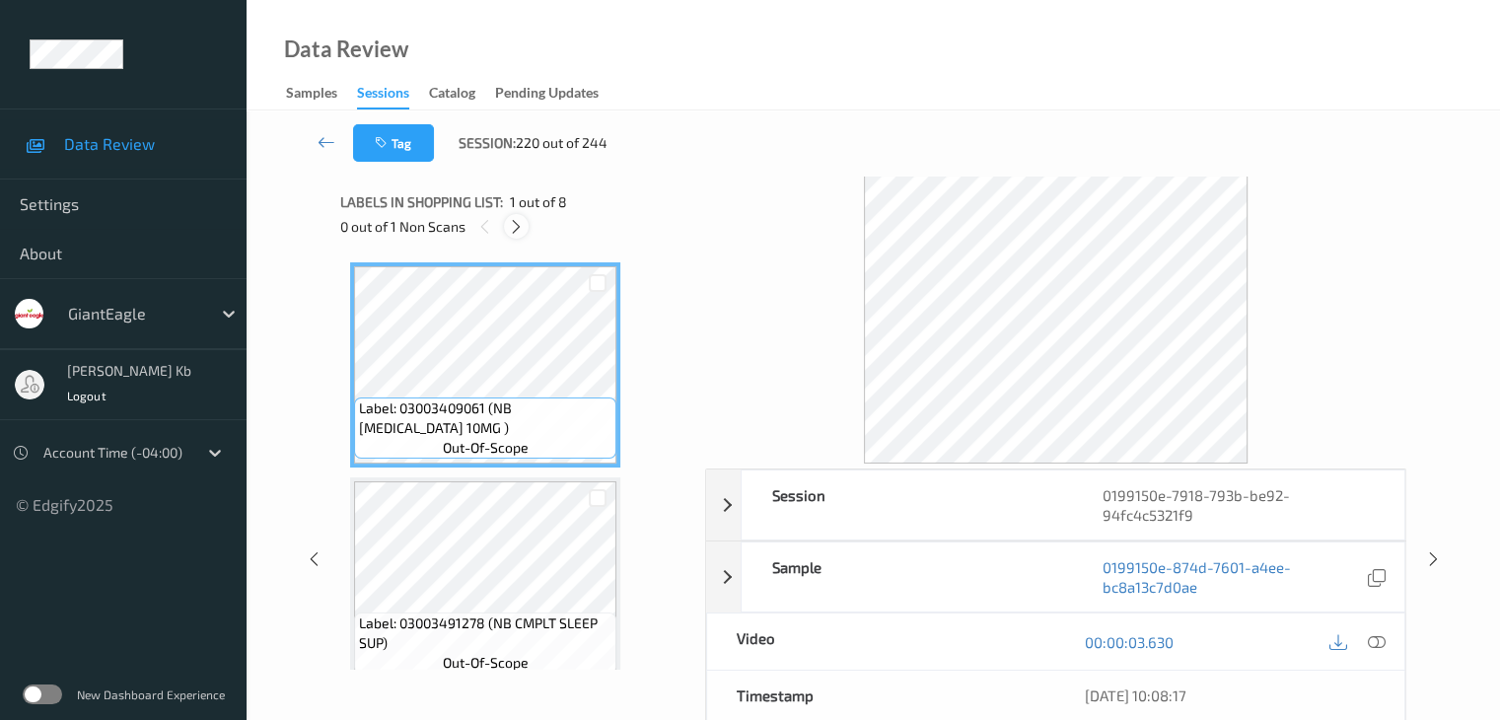
click at [517, 222] on icon at bounding box center [516, 227] width 17 height 18
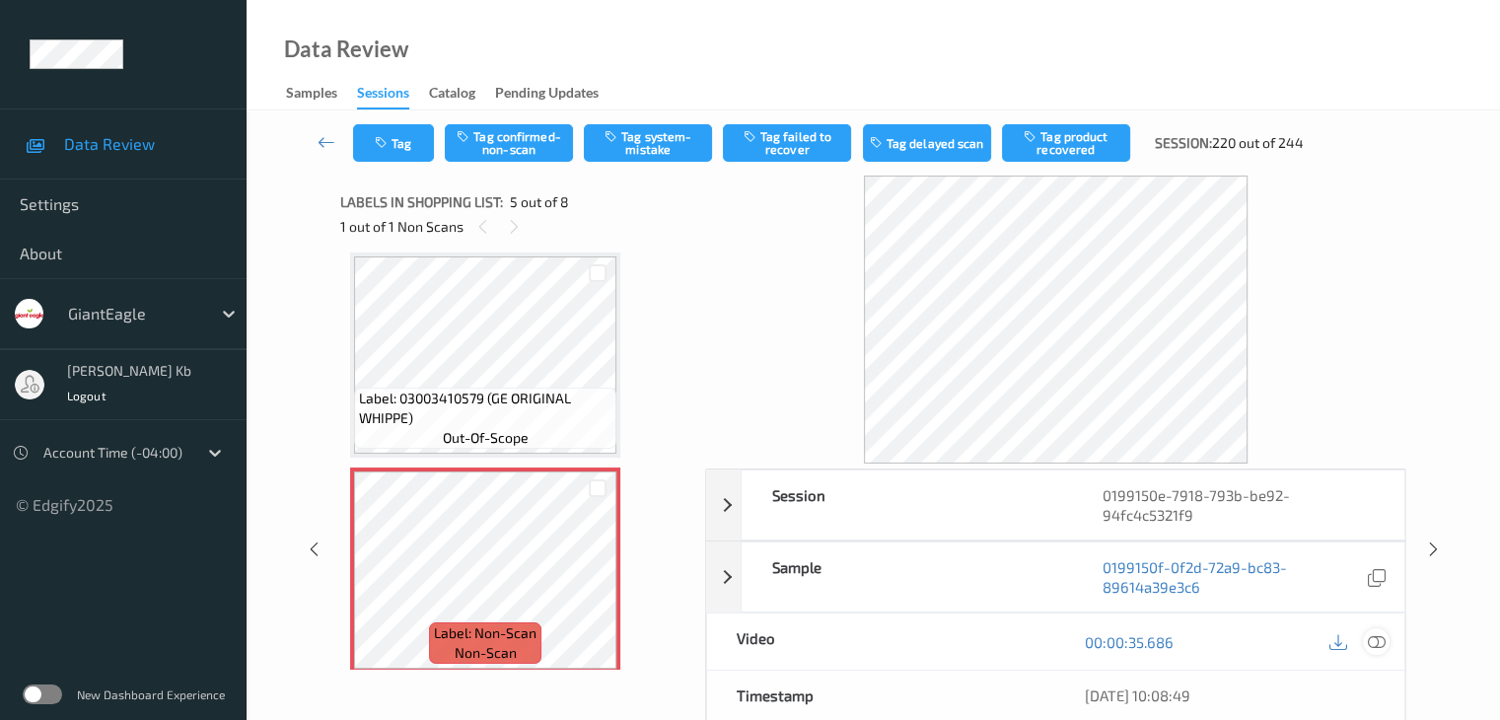
click at [1379, 639] on icon at bounding box center [1376, 642] width 18 height 18
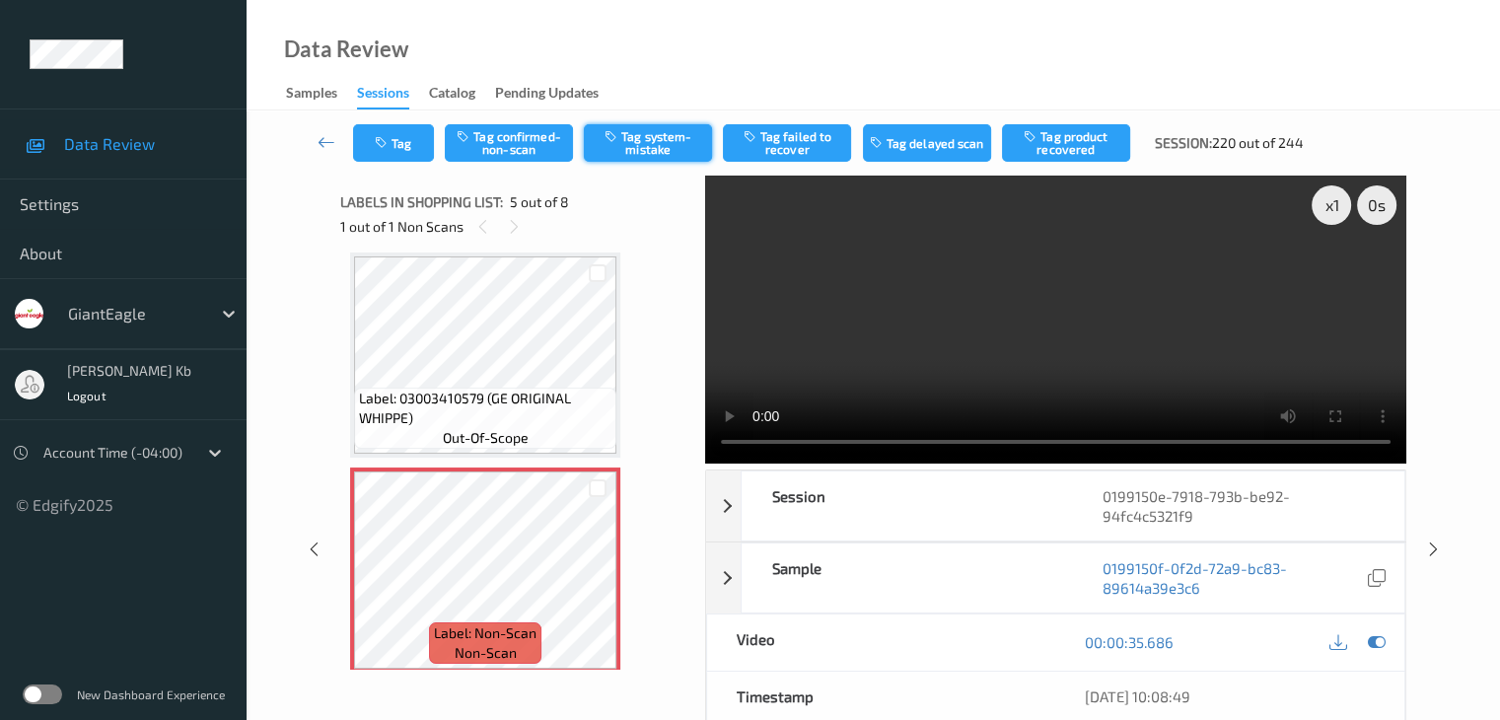
click at [656, 143] on button "Tag system-mistake" at bounding box center [648, 142] width 128 height 37
click at [327, 139] on icon at bounding box center [327, 142] width 18 height 20
